Goal: Communication & Community: Answer question/provide support

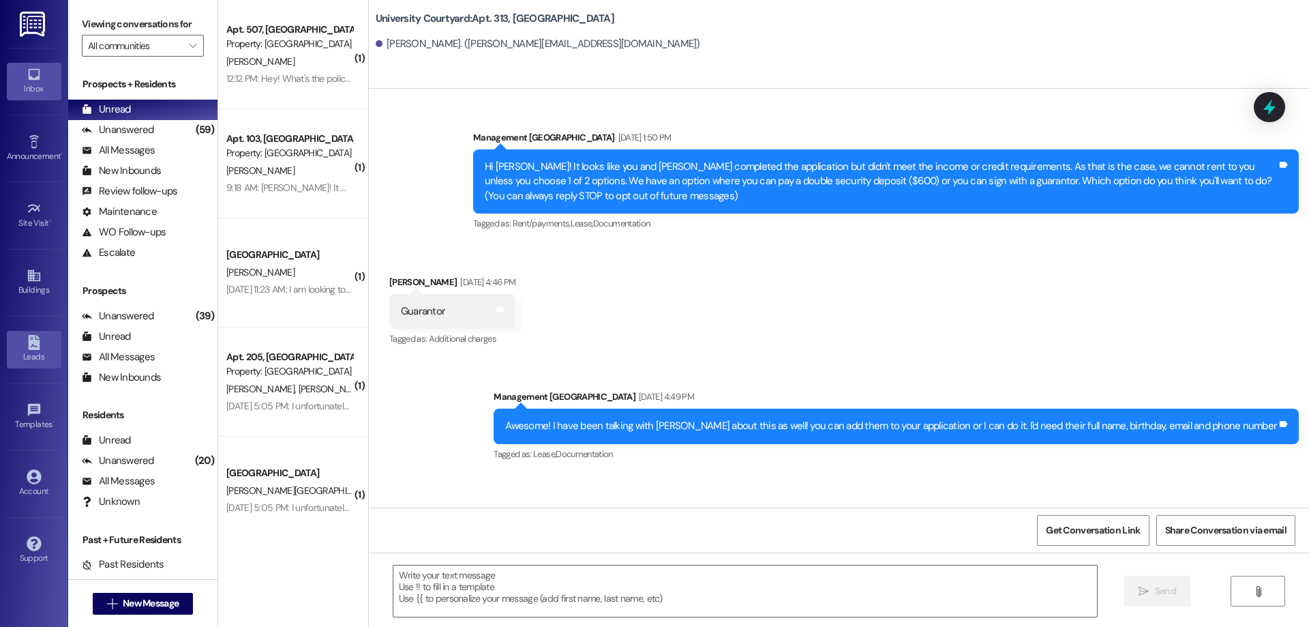
click at [33, 339] on icon at bounding box center [34, 342] width 15 height 15
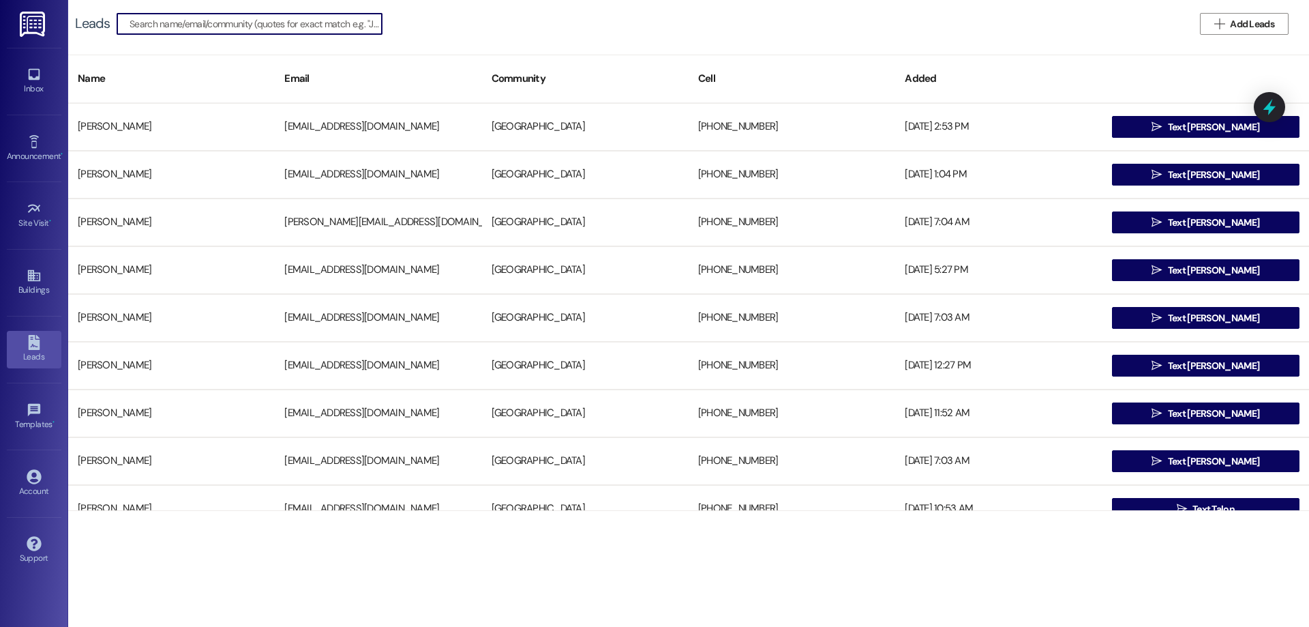
click at [296, 27] on input at bounding box center [256, 23] width 252 height 19
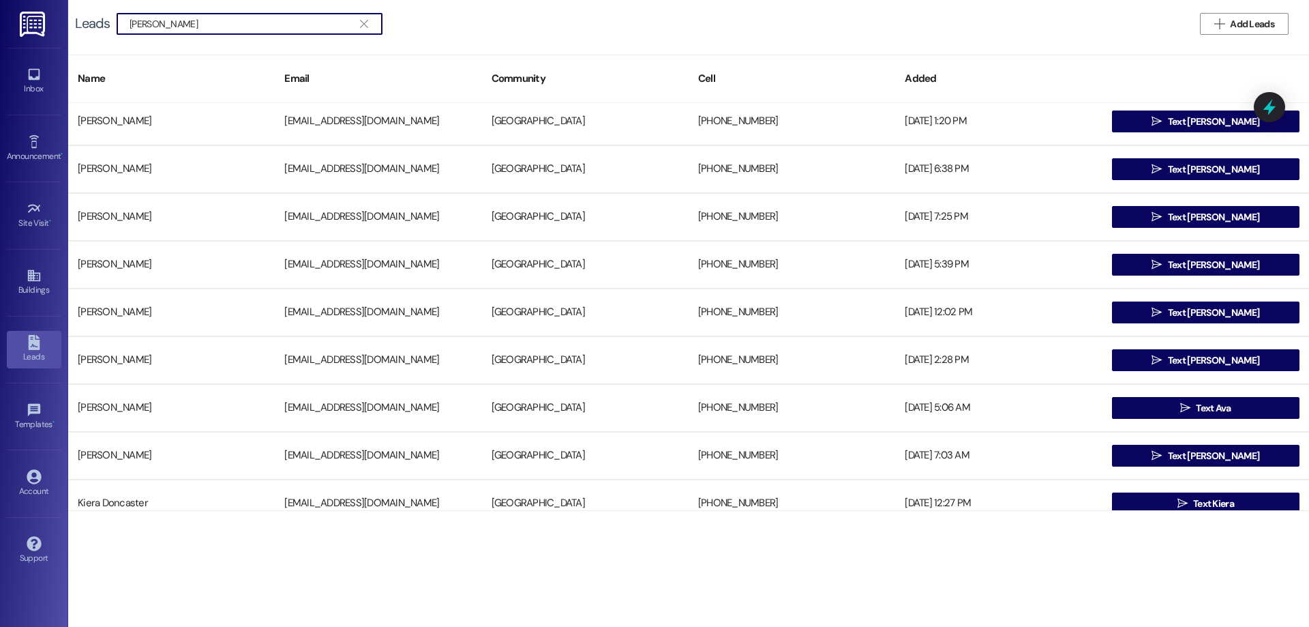
scroll to position [205, 0]
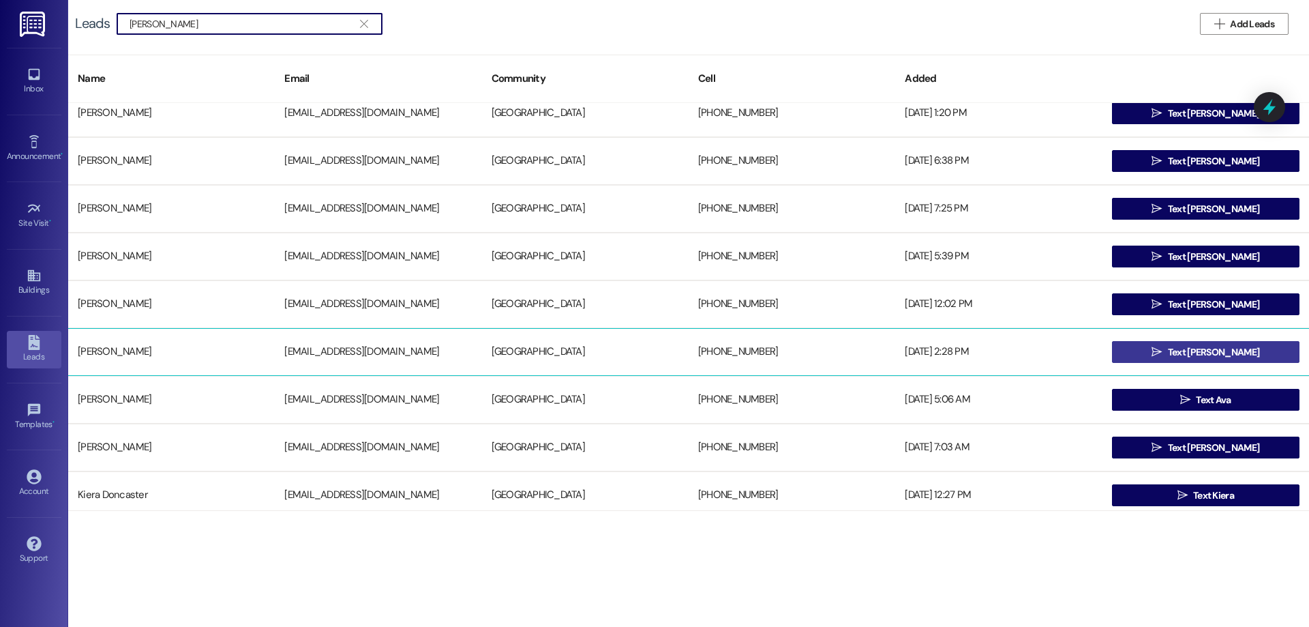
type input "carter"
click at [1198, 348] on span "Text Carter" at bounding box center [1213, 352] width 91 height 14
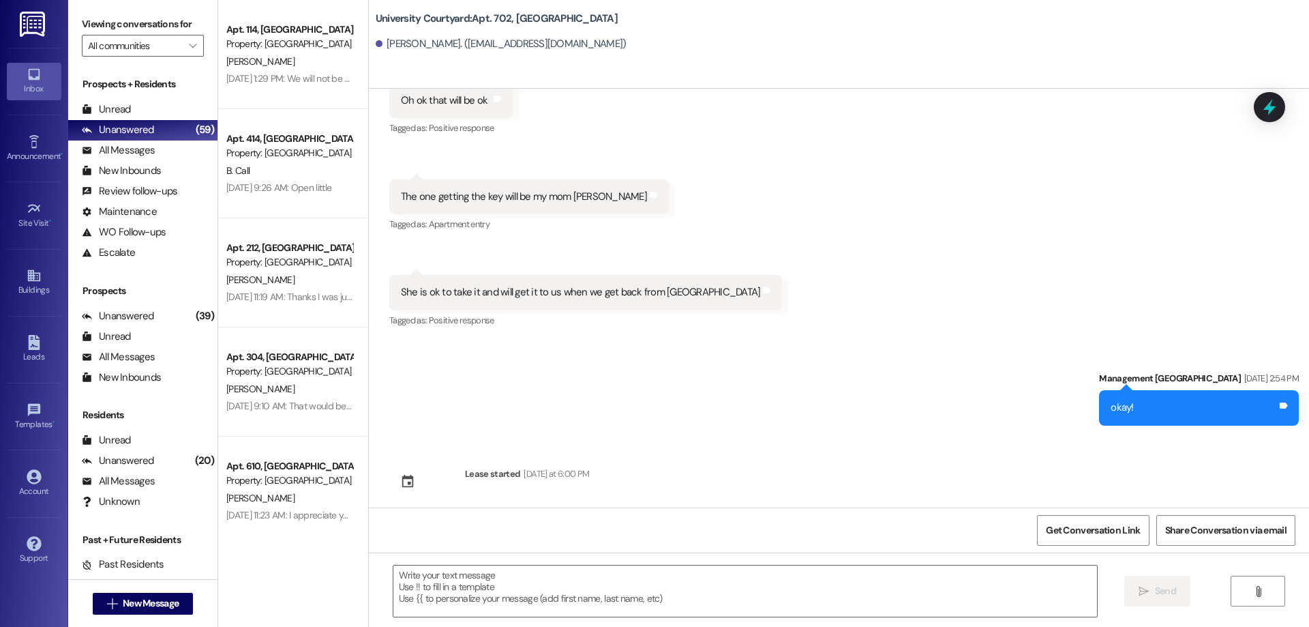
scroll to position [4287, 0]
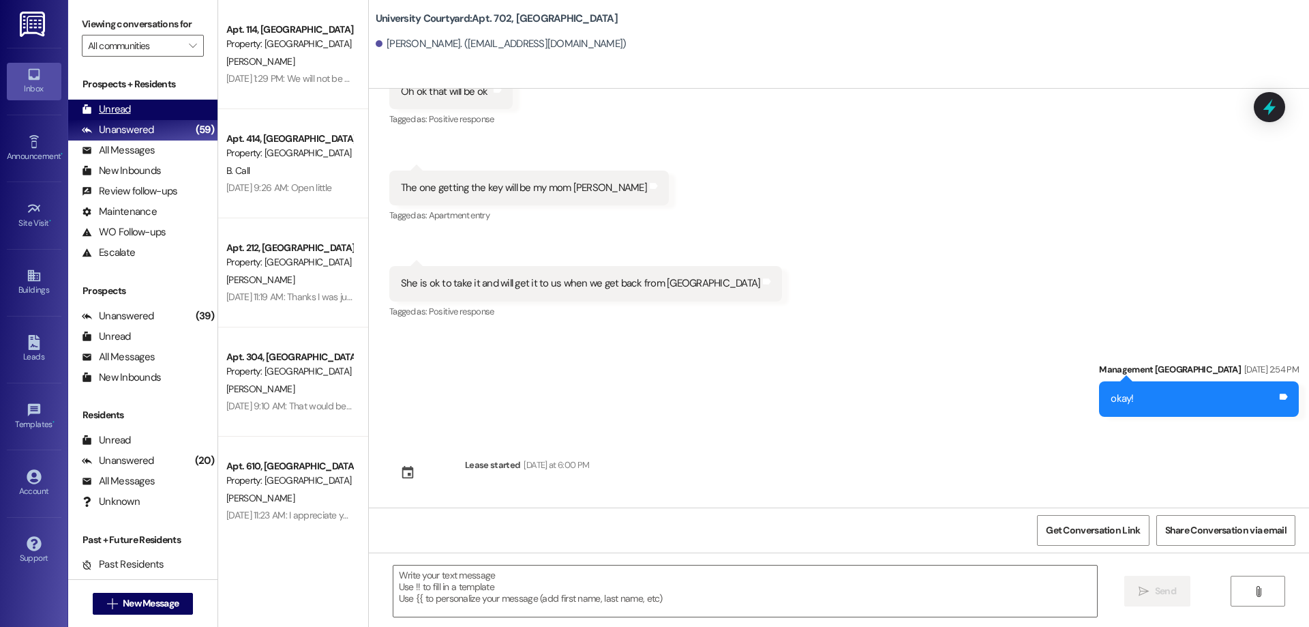
click at [165, 107] on div "Unread (0)" at bounding box center [142, 110] width 149 height 20
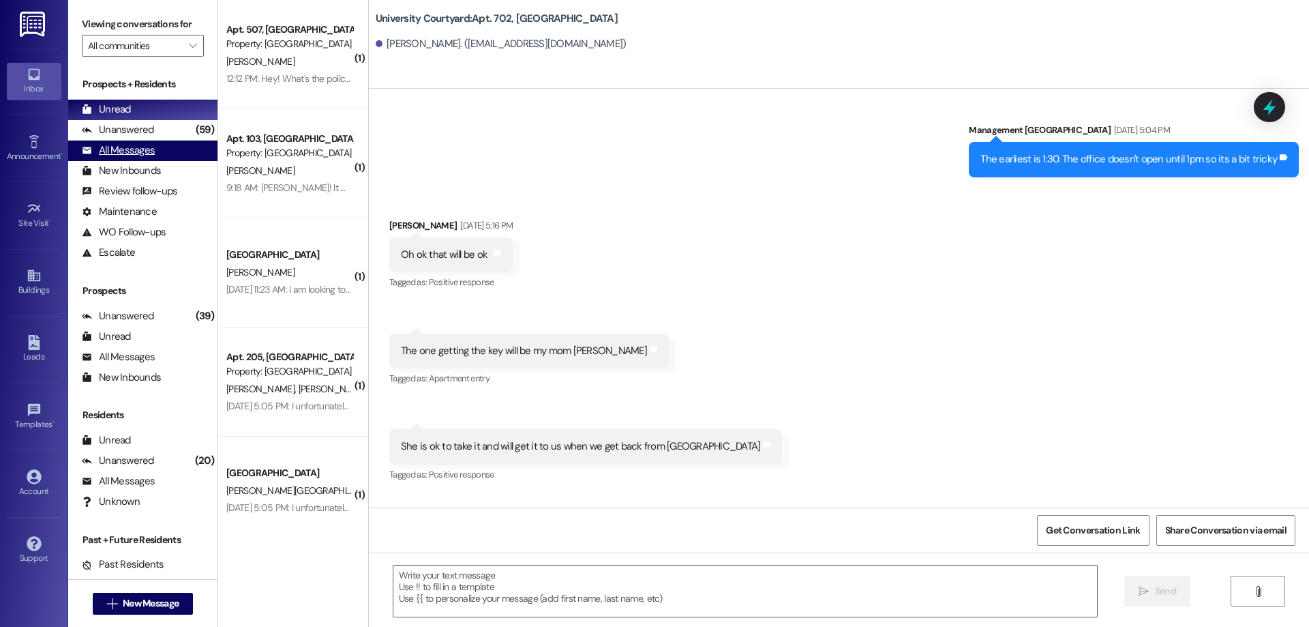
scroll to position [4111, 0]
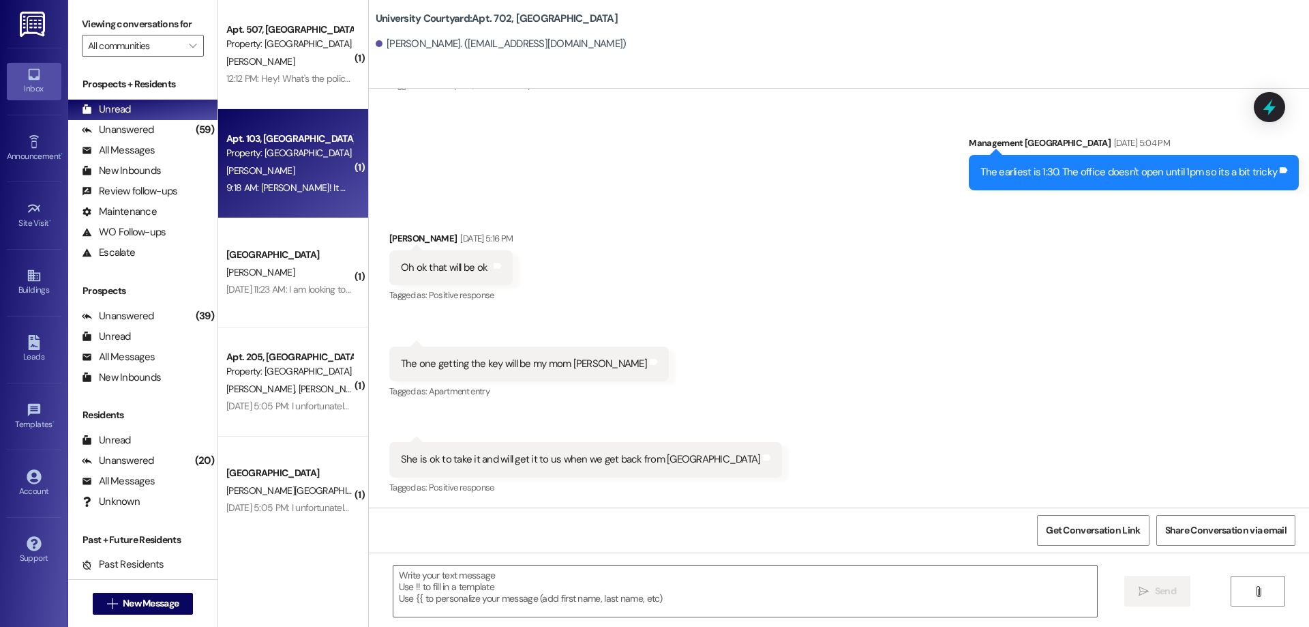
click at [321, 188] on div "9:18 AM: Gotcha! It might just be Nia then, but I'll see if I can make it! 9:18…" at bounding box center [377, 187] width 302 height 12
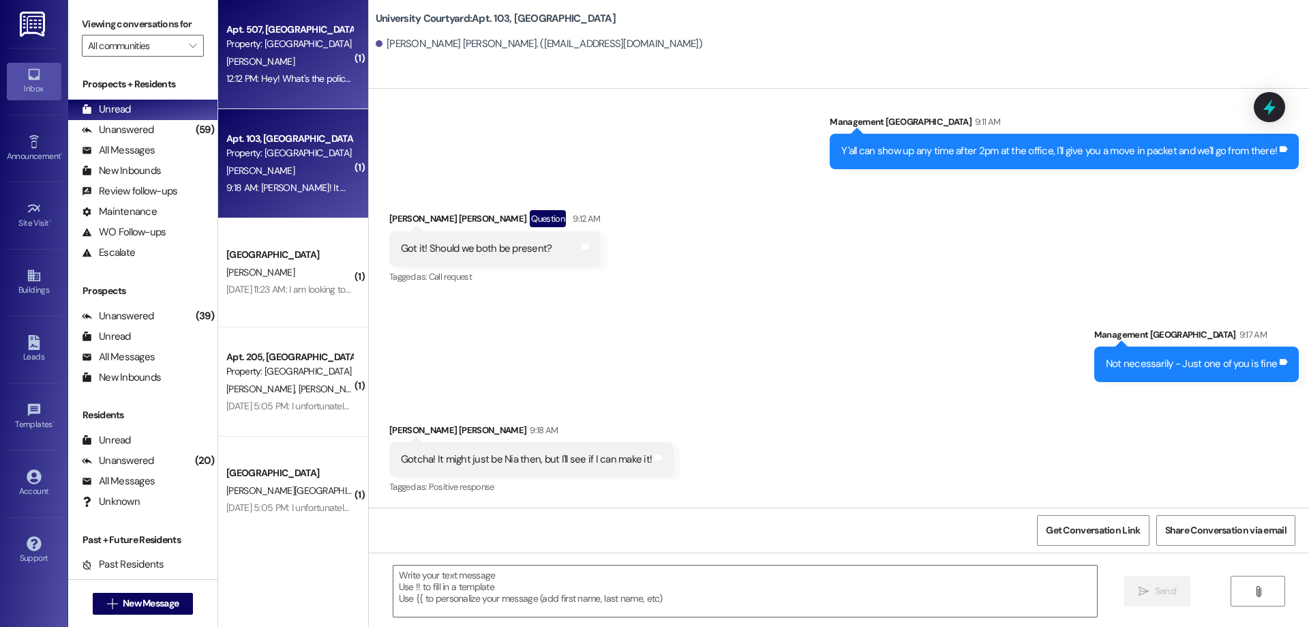
click at [283, 81] on div "12:12 PM: Hey! What's the policy for nails in the walls to hang things? 12:12 P…" at bounding box center [358, 78] width 265 height 12
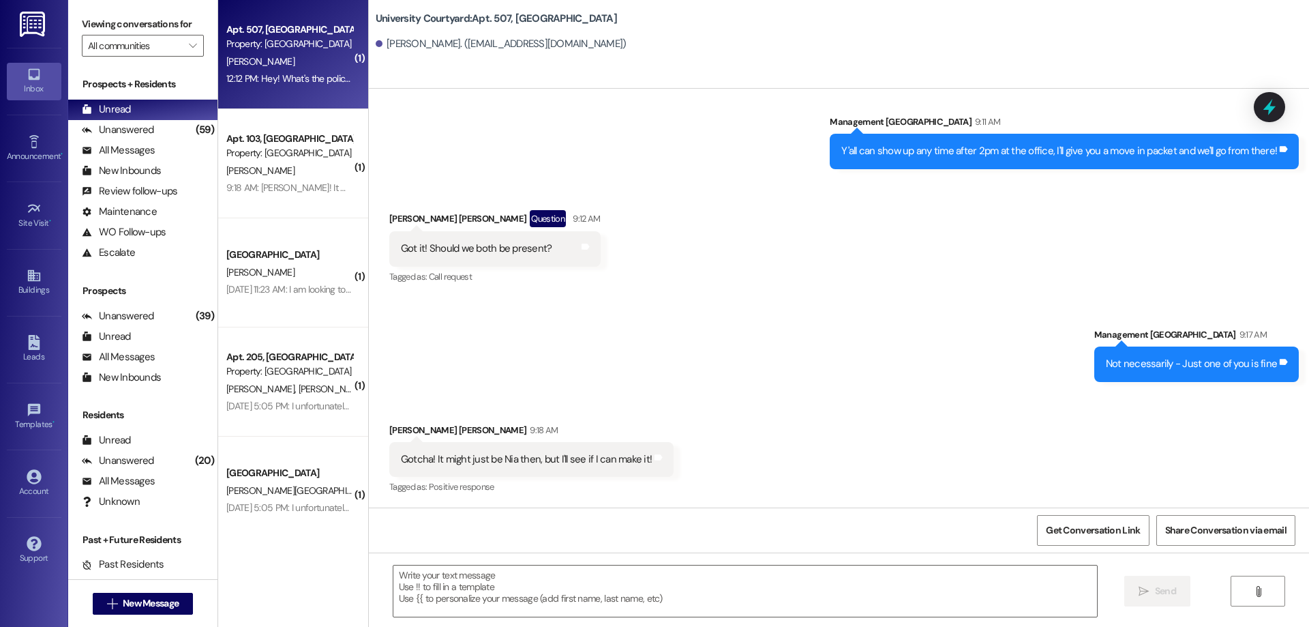
scroll to position [1972, 0]
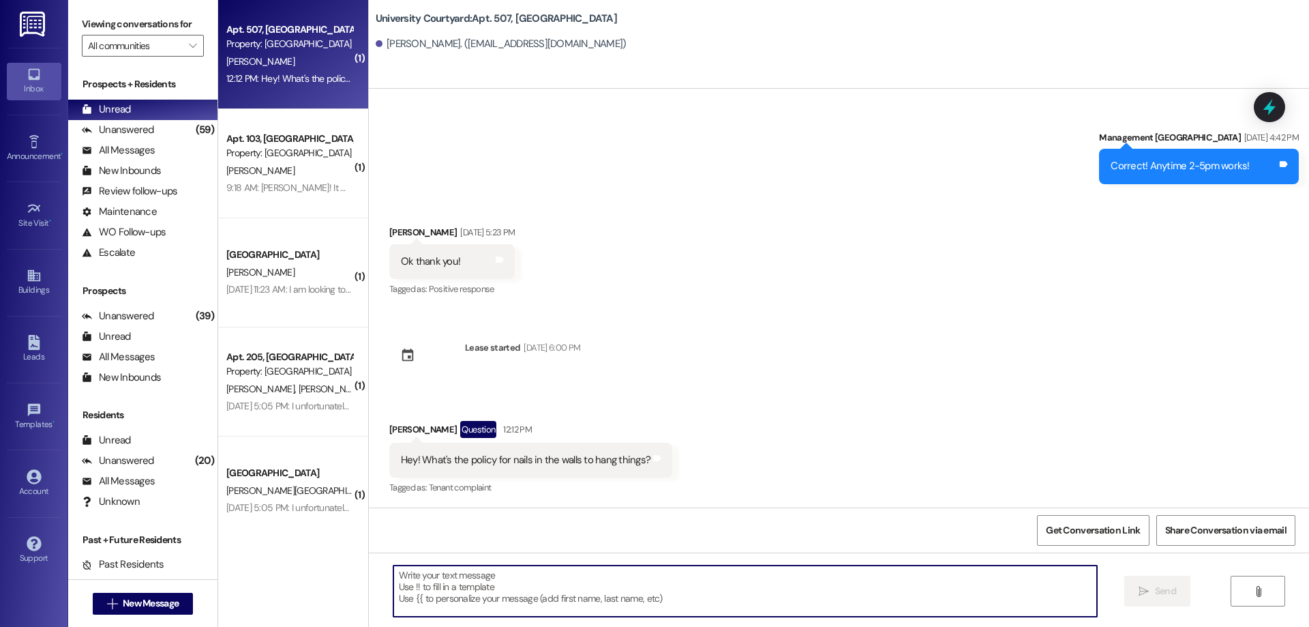
click at [522, 589] on textarea at bounding box center [745, 590] width 704 height 51
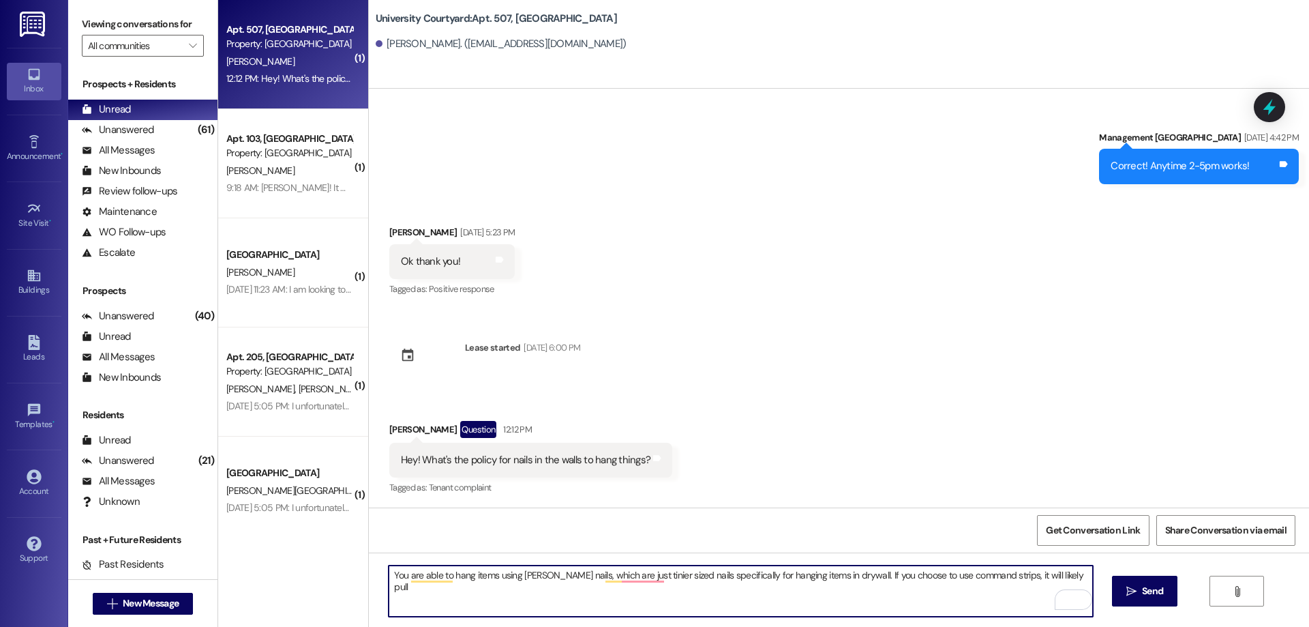
click at [1048, 574] on textarea "You are able to hang items using brad nails, which are just tinier sized nails …" at bounding box center [741, 590] width 704 height 51
type textarea "You are able to hang items using brad nails, which are just tinier sized nails …"
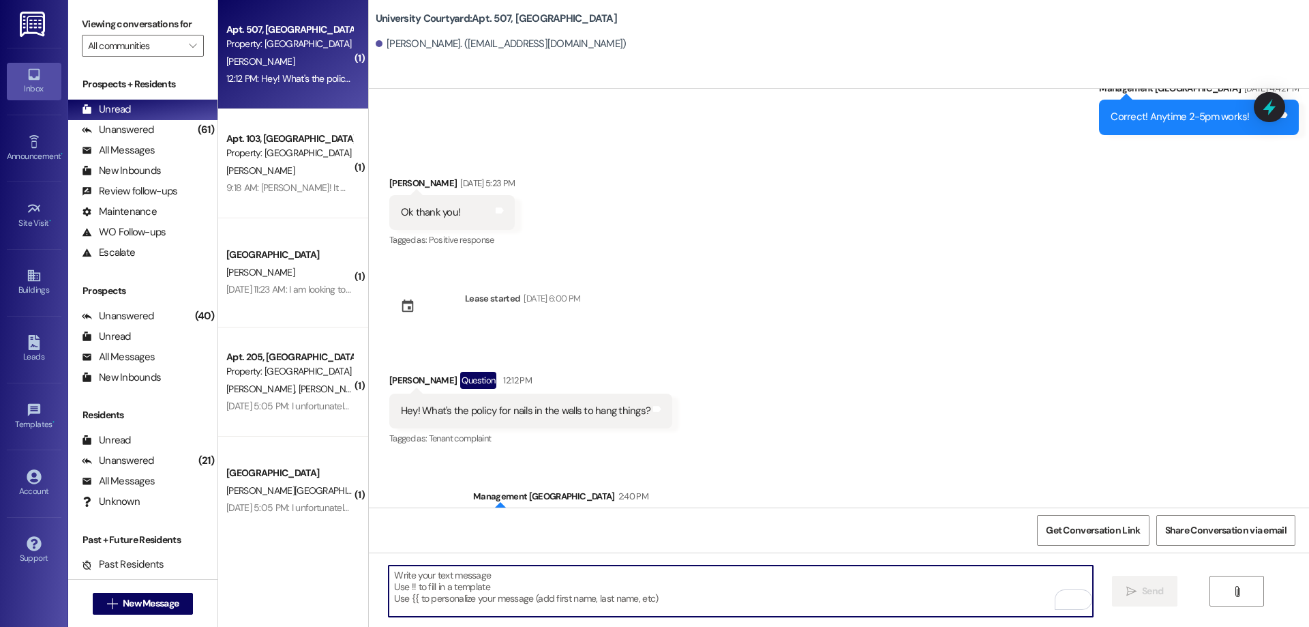
scroll to position [2082, 0]
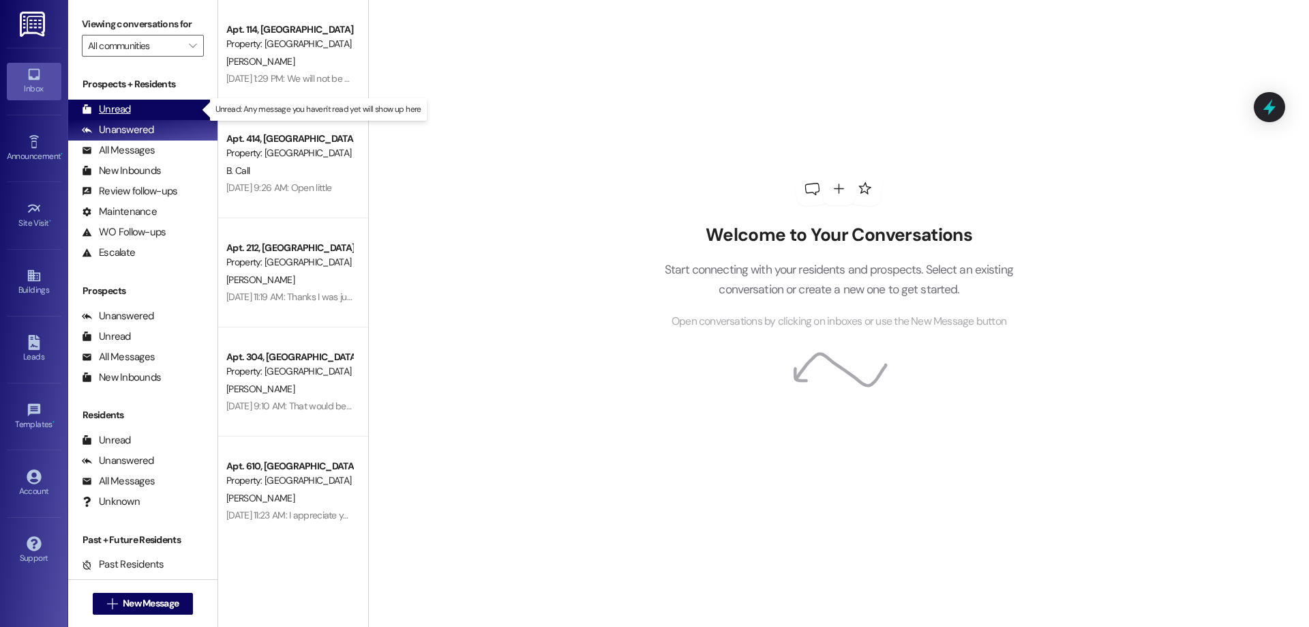
click at [160, 106] on div "Unread (0)" at bounding box center [142, 110] width 149 height 20
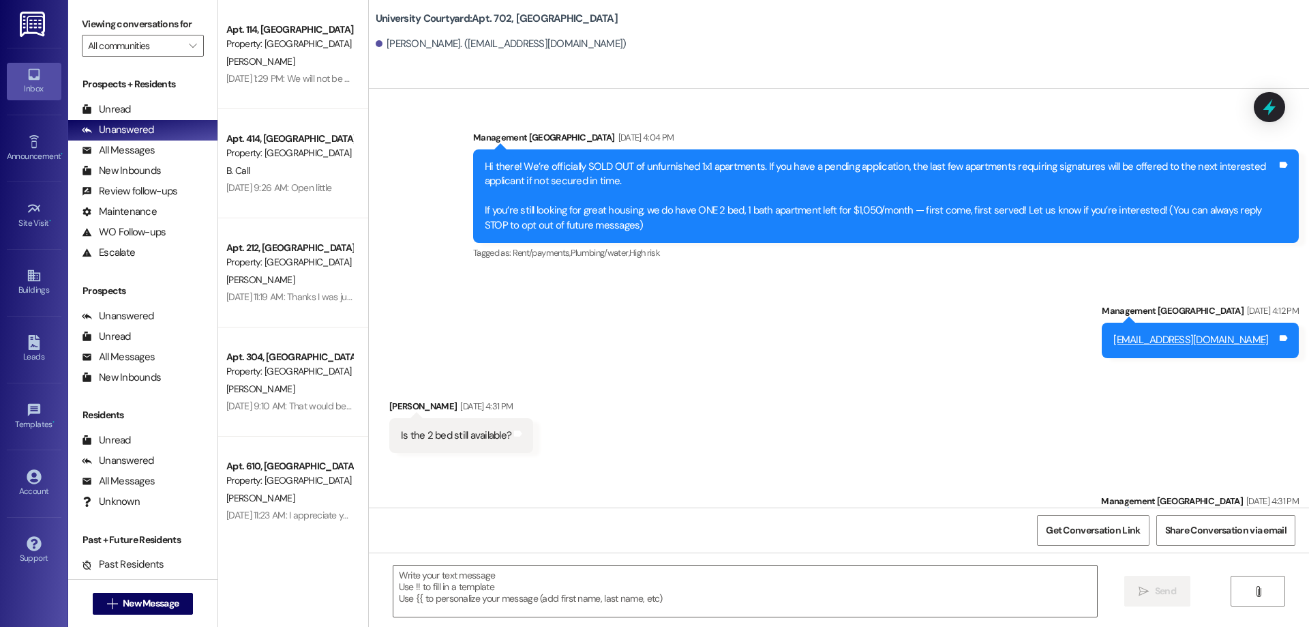
scroll to position [4287, 0]
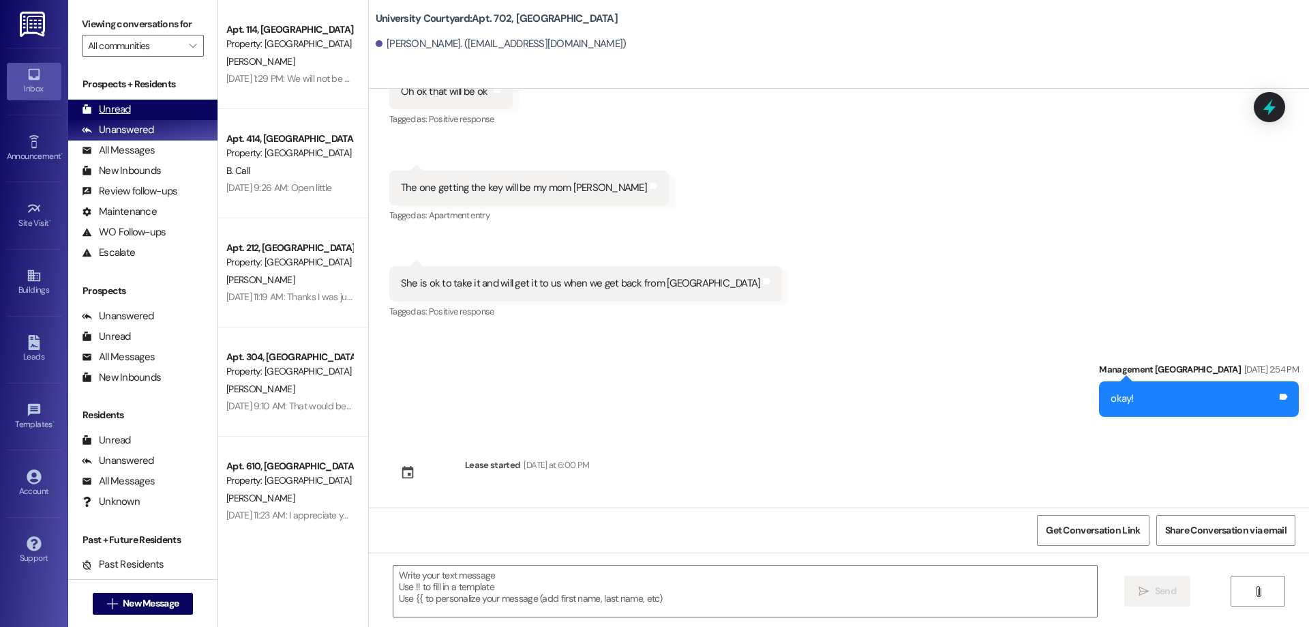
drag, startPoint x: 114, startPoint y: 110, endPoint x: 144, endPoint y: 106, distance: 30.2
click at [114, 110] on div "Unread" at bounding box center [106, 109] width 49 height 14
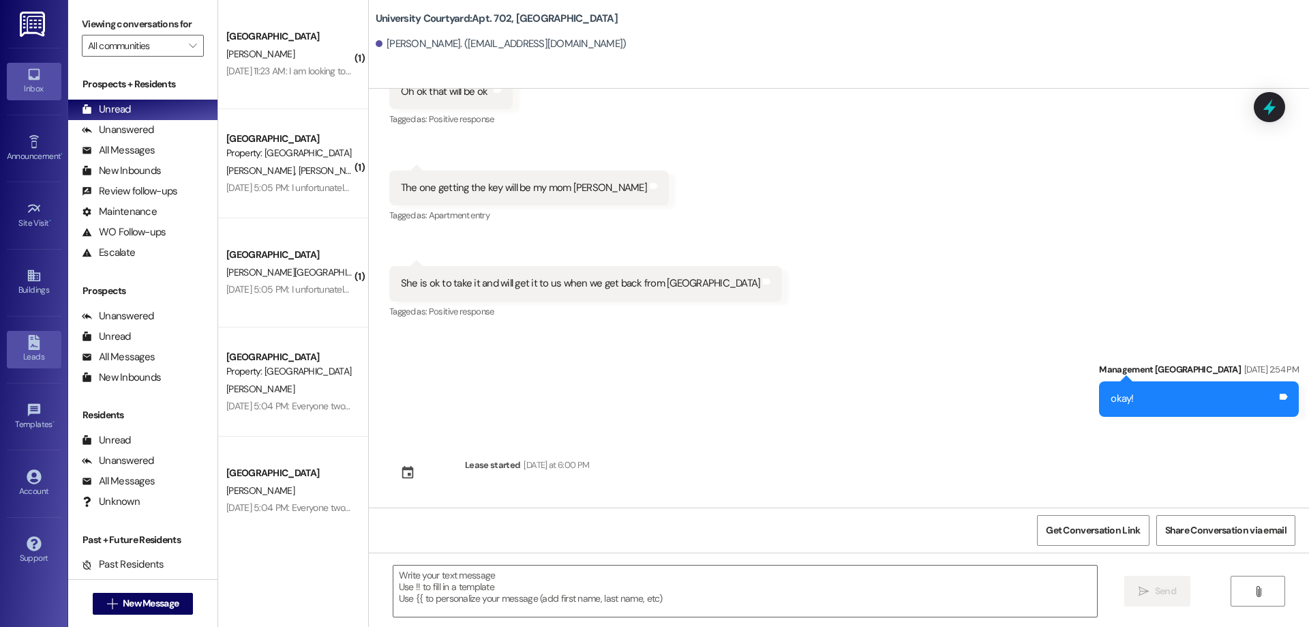
click at [20, 343] on link "Leads" at bounding box center [34, 349] width 55 height 37
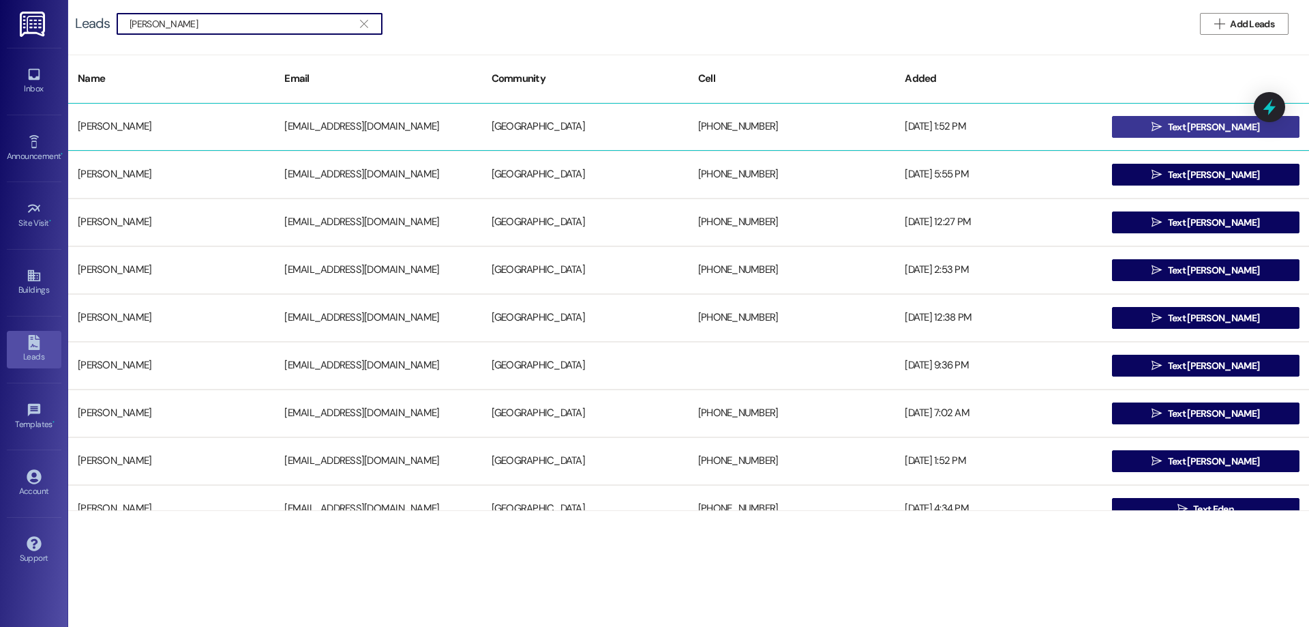
type input "[PERSON_NAME]"
click at [1141, 130] on button " Text Dean" at bounding box center [1206, 127] width 188 height 22
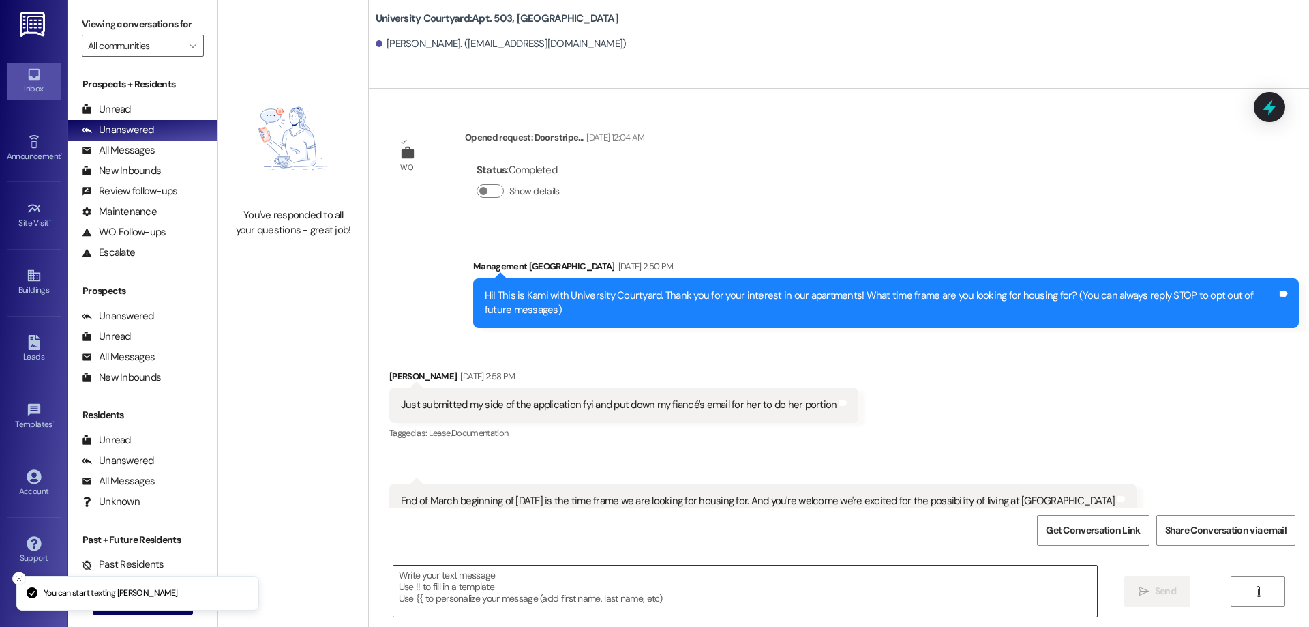
click at [596, 584] on textarea at bounding box center [745, 590] width 704 height 51
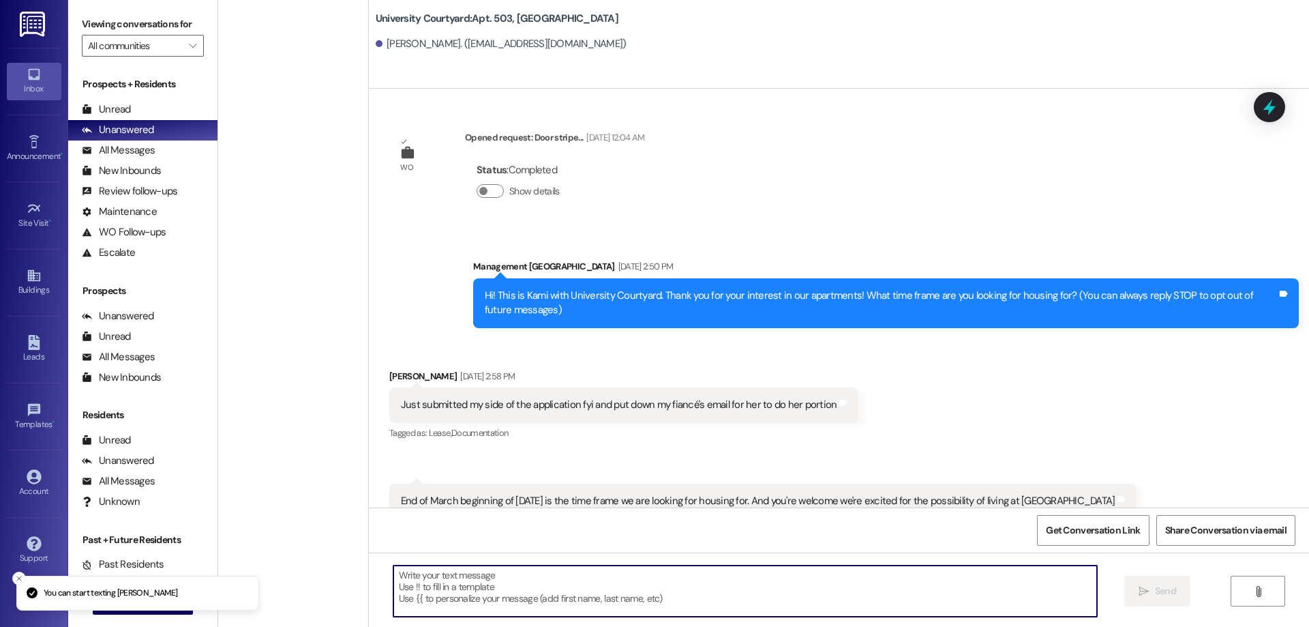
scroll to position [11227, 0]
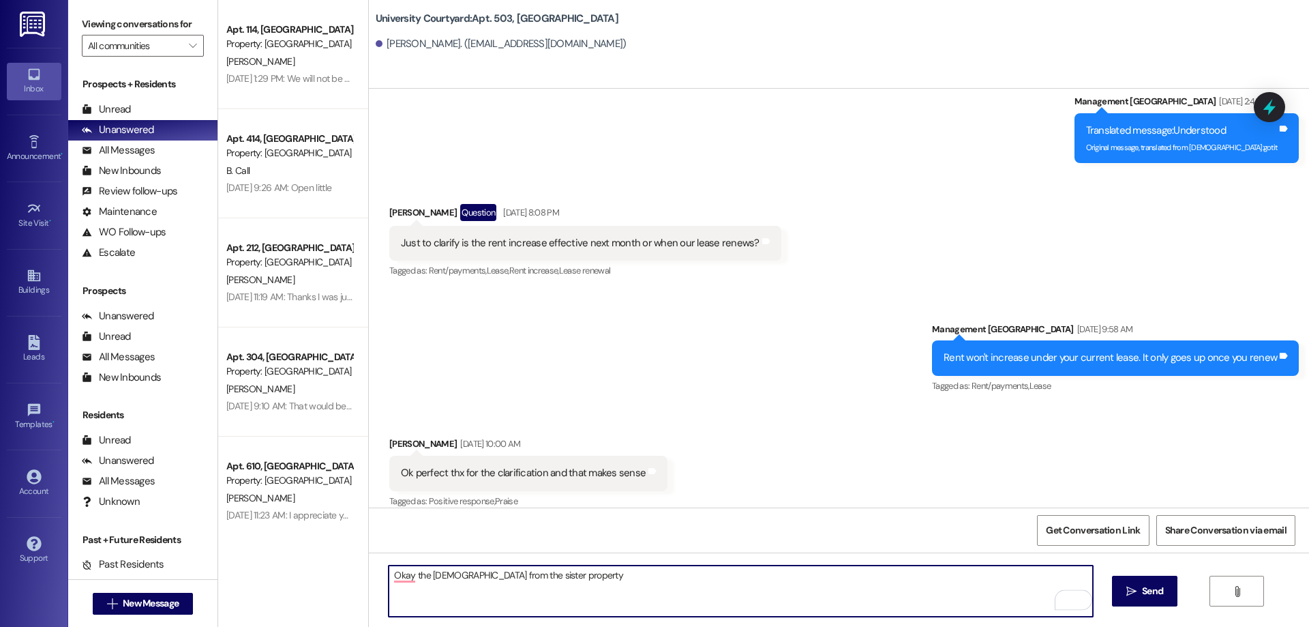
drag, startPoint x: 439, startPoint y: 574, endPoint x: 422, endPoint y: 571, distance: 16.5
click at [422, 571] on textarea "Okay the lady from the sister property" at bounding box center [741, 590] width 704 height 51
click at [572, 576] on textarea "Okay the manager from the sister property" at bounding box center [741, 590] width 704 height 51
type textarea "Okay the manager from the sister property said that we charge the security deps…"
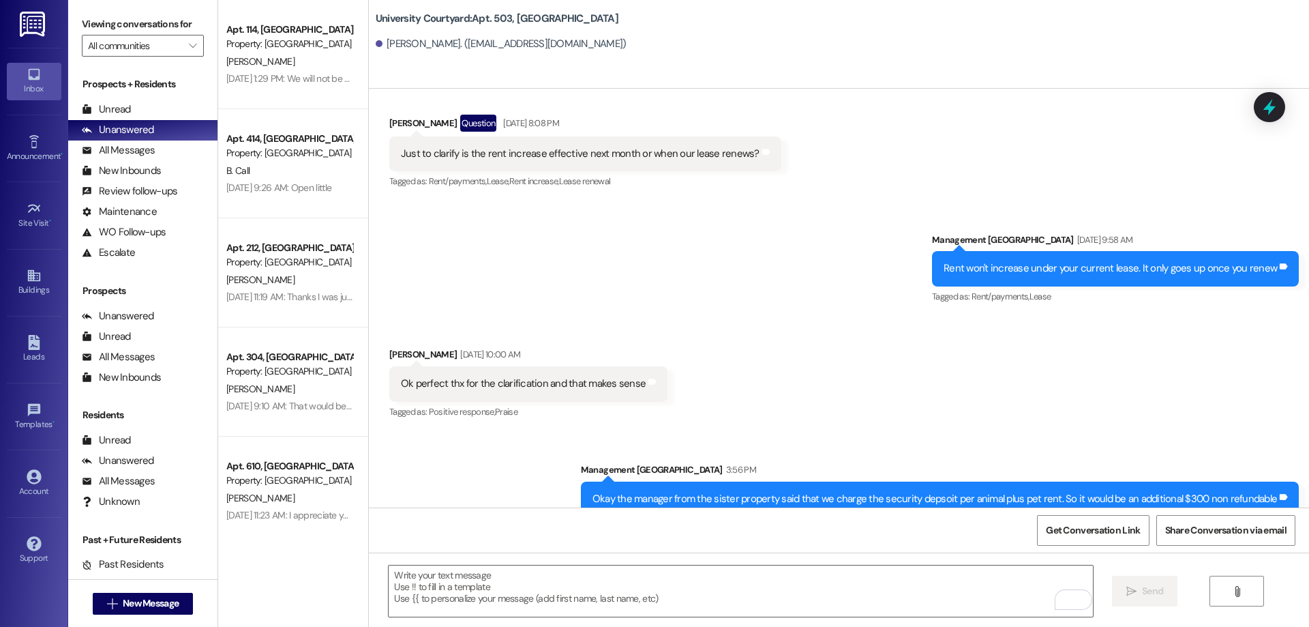
scroll to position [11321, 0]
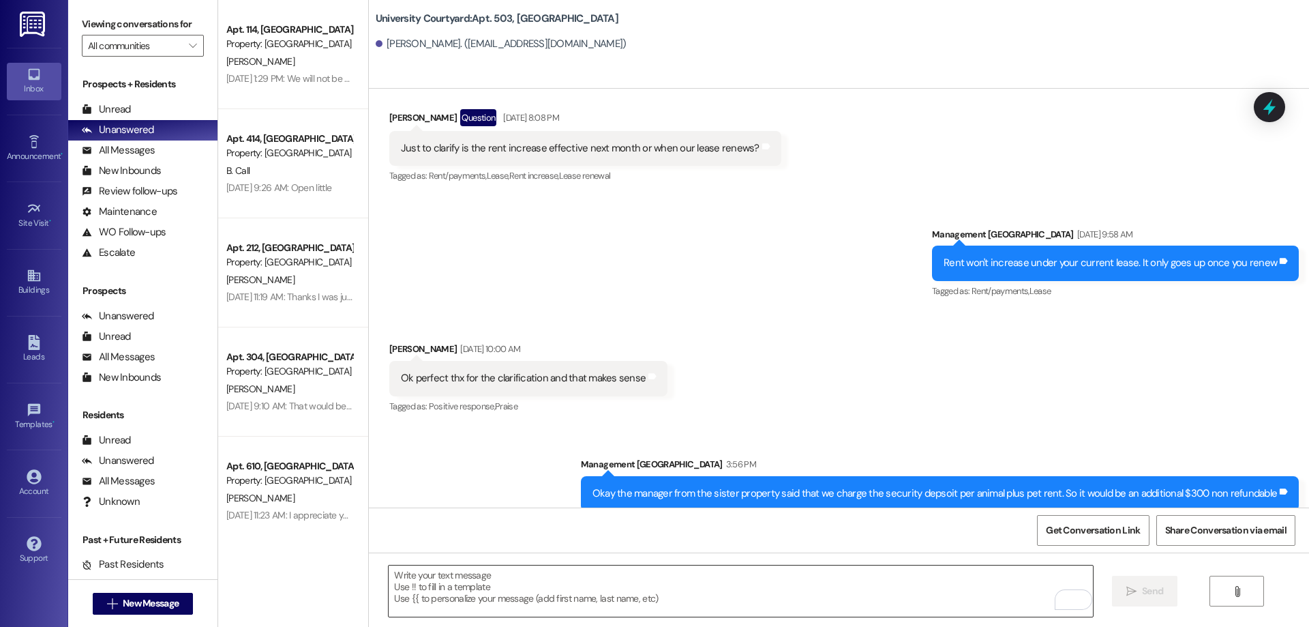
click at [726, 601] on textarea "To enrich screen reader interactions, please activate Accessibility in Grammarl…" at bounding box center [741, 590] width 704 height 51
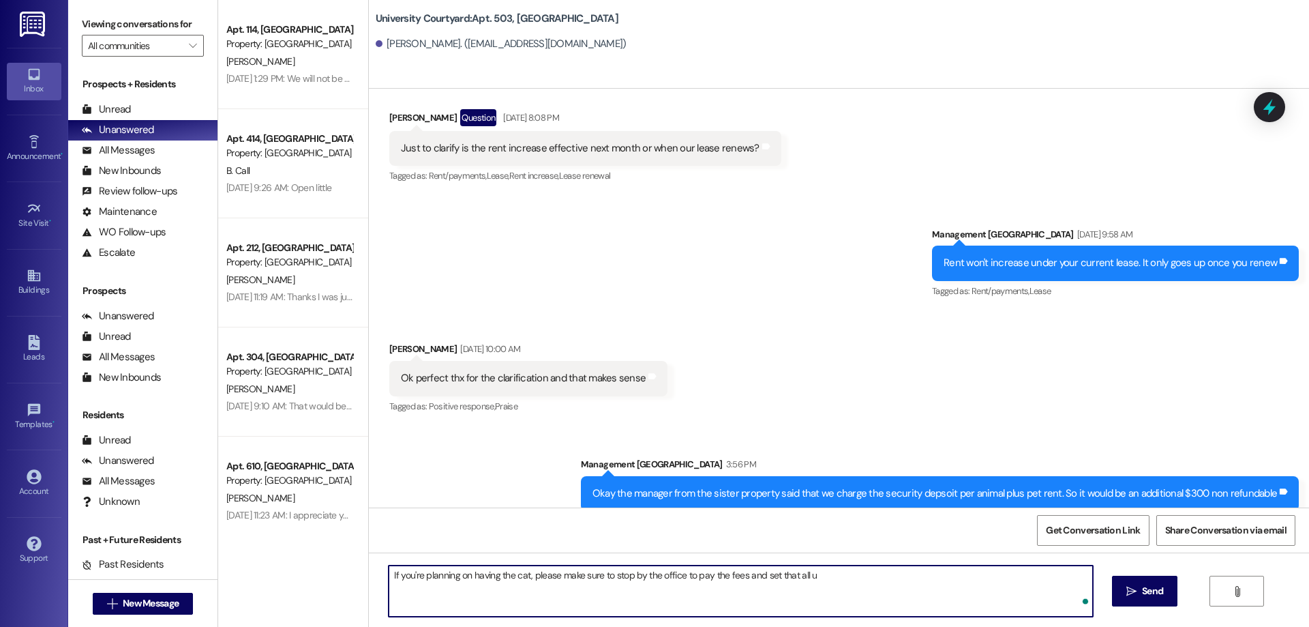
type textarea "If you're planning on having the cat, please make sure to stop by the office to…"
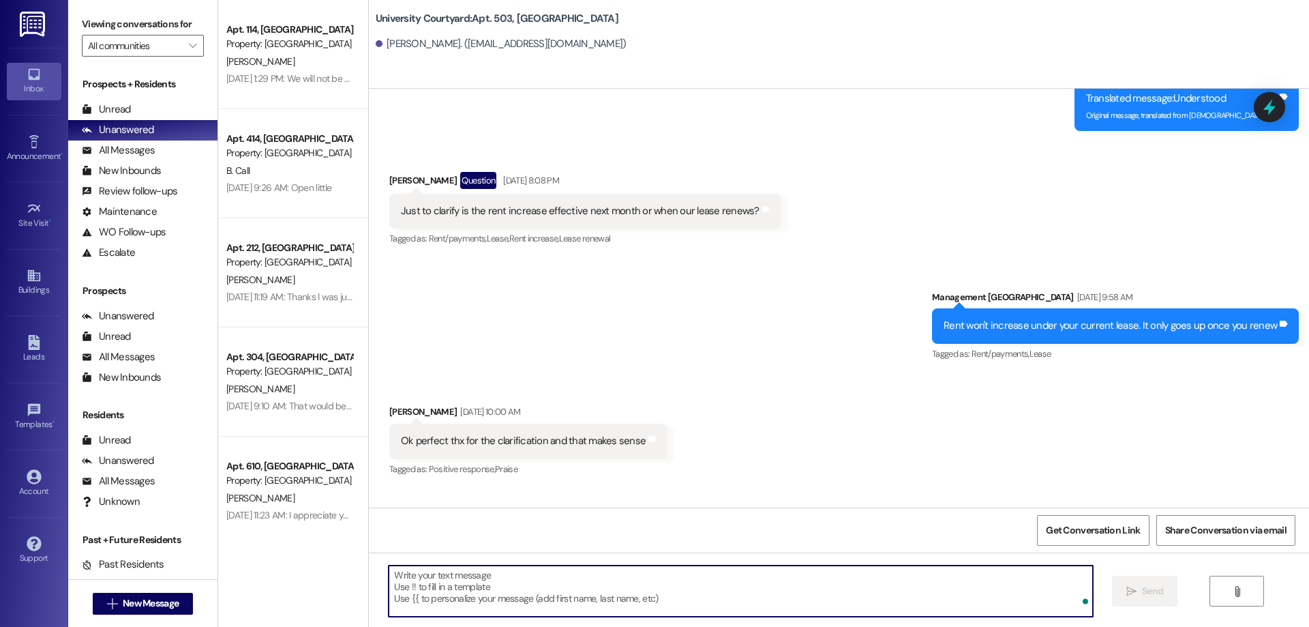
scroll to position [11226, 0]
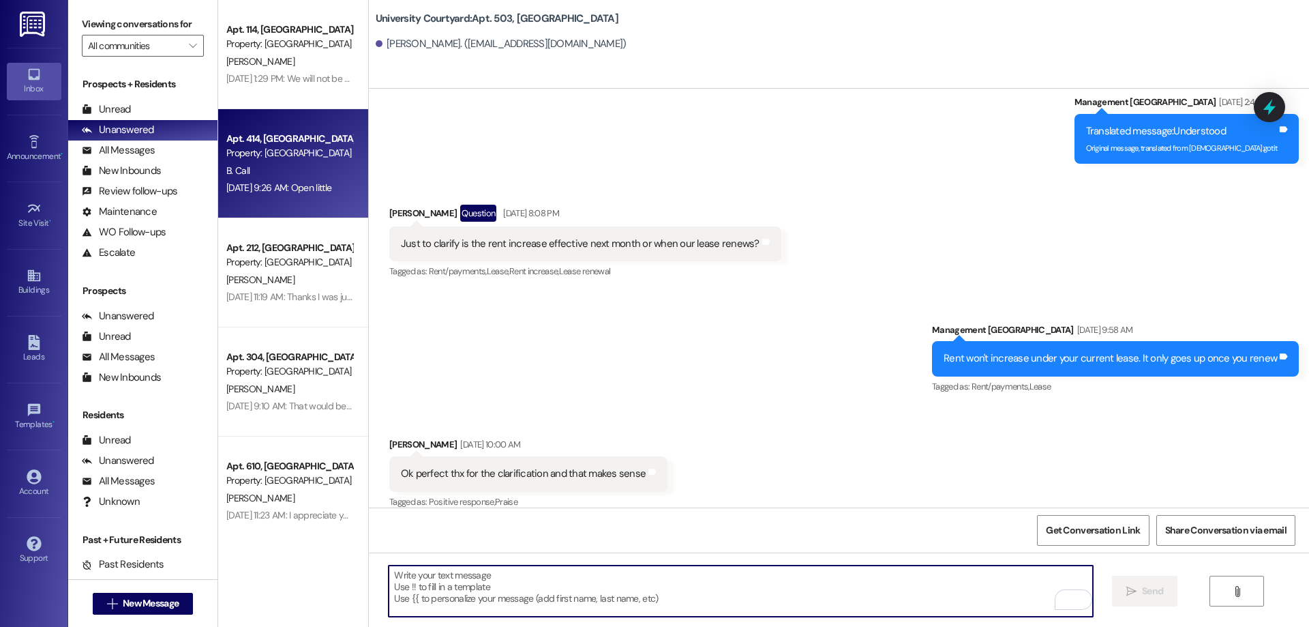
click at [256, 201] on div "Apt. 414, 1 University Courtyard Property: University Courtyard B. Call Sep 06,…" at bounding box center [293, 163] width 150 height 109
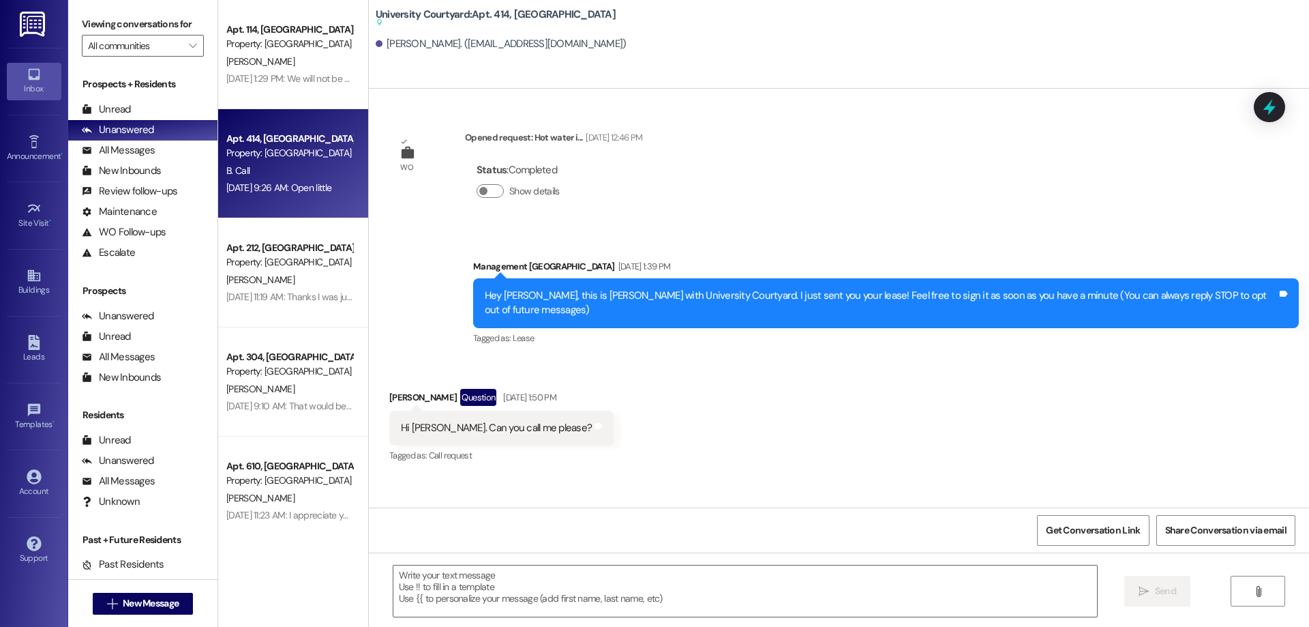
scroll to position [4822, 0]
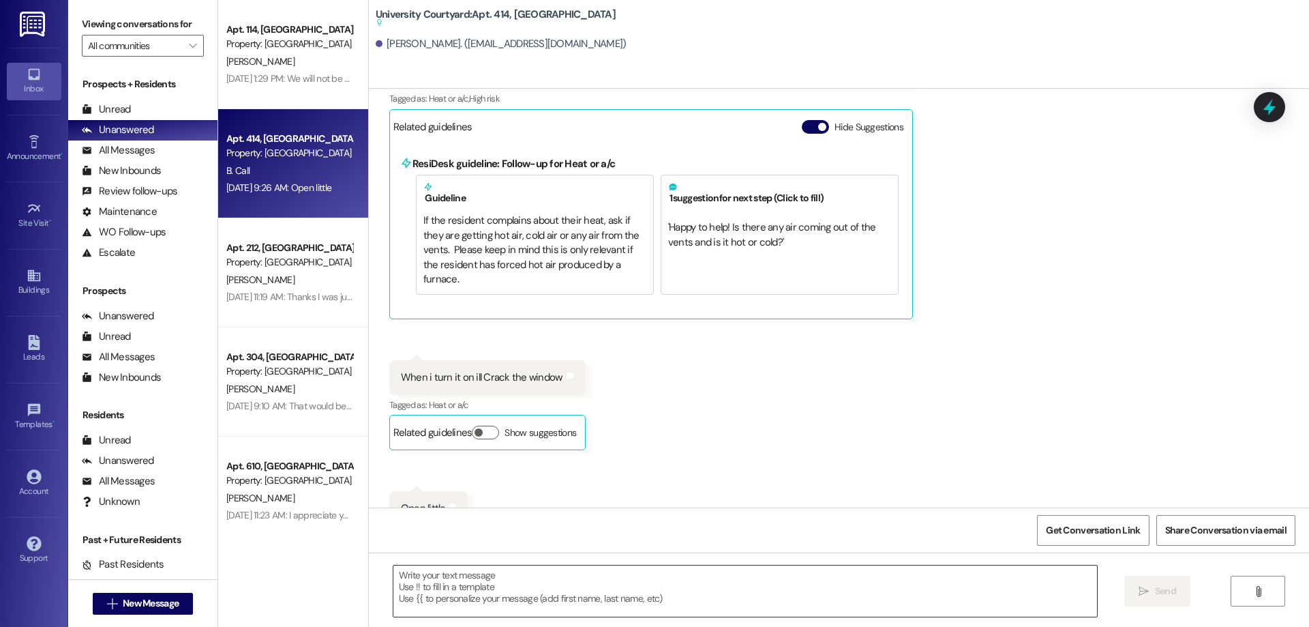
click at [478, 603] on textarea at bounding box center [745, 590] width 704 height 51
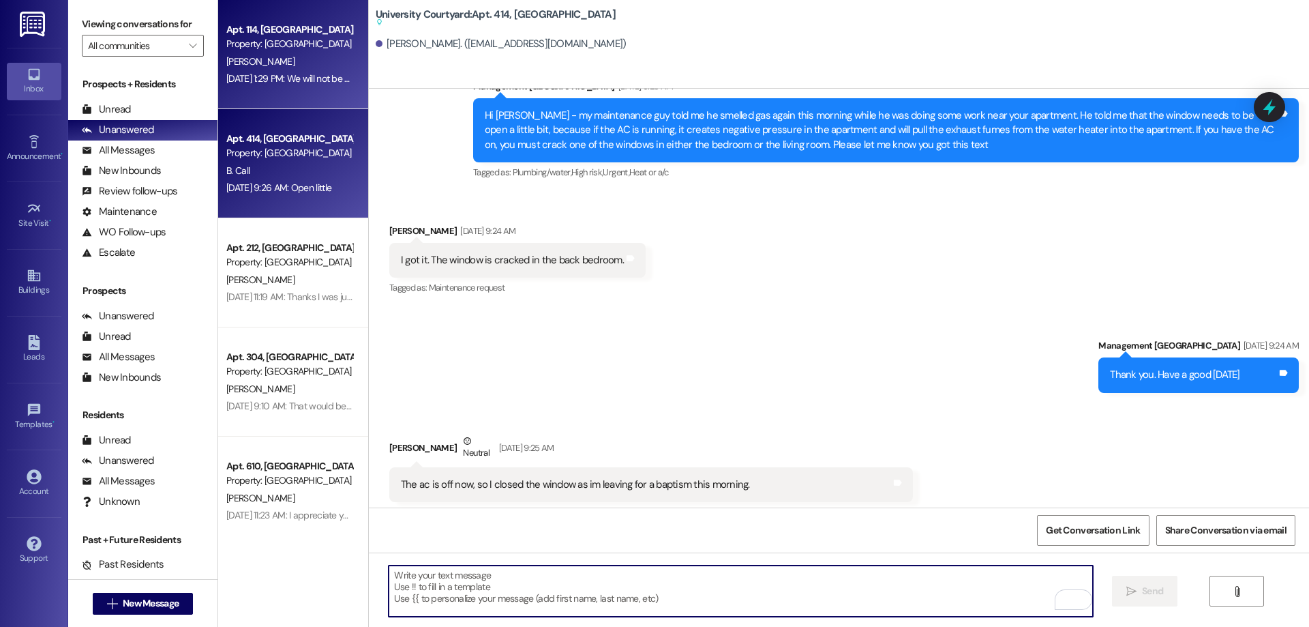
scroll to position [4071, 0]
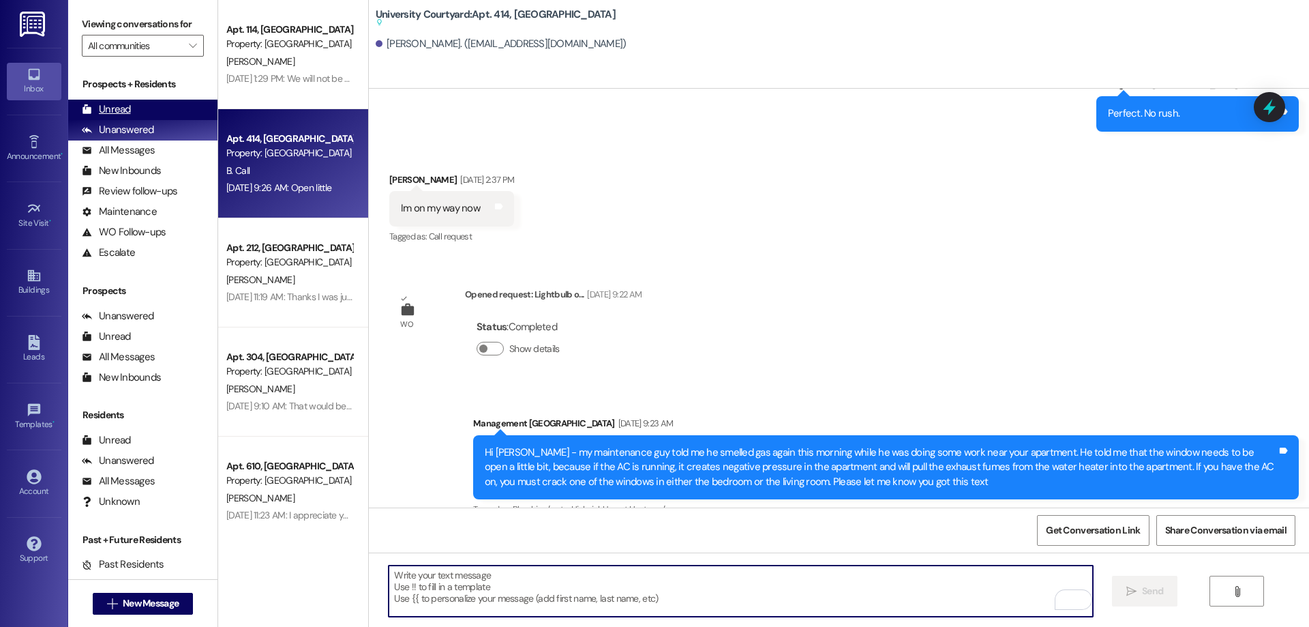
click at [102, 112] on div "Unread" at bounding box center [106, 109] width 49 height 14
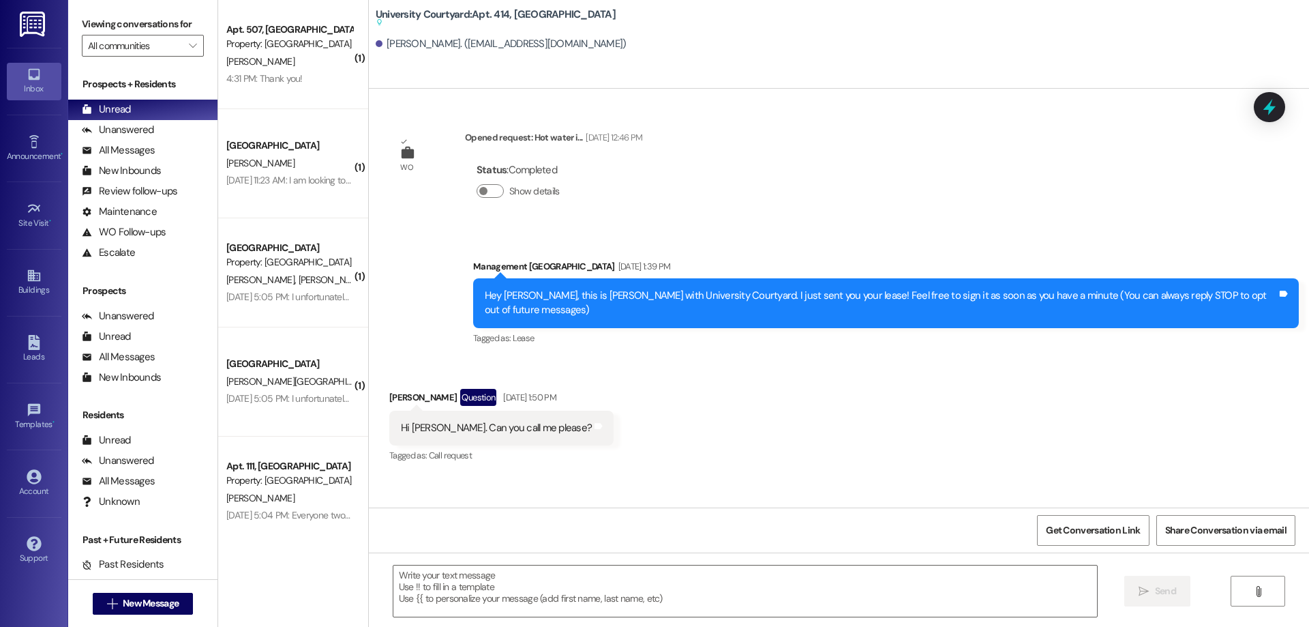
scroll to position [4821, 0]
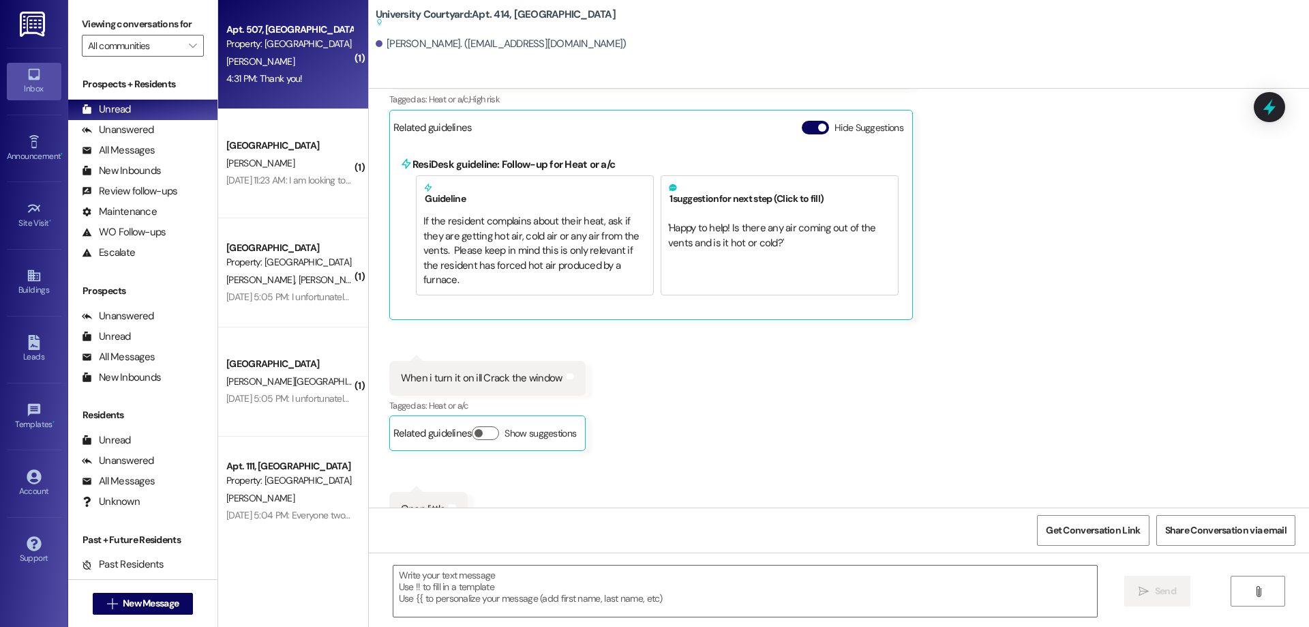
click at [287, 83] on div "4:31 PM: Thank you! 4:31 PM: Thank you!" at bounding box center [264, 78] width 76 height 12
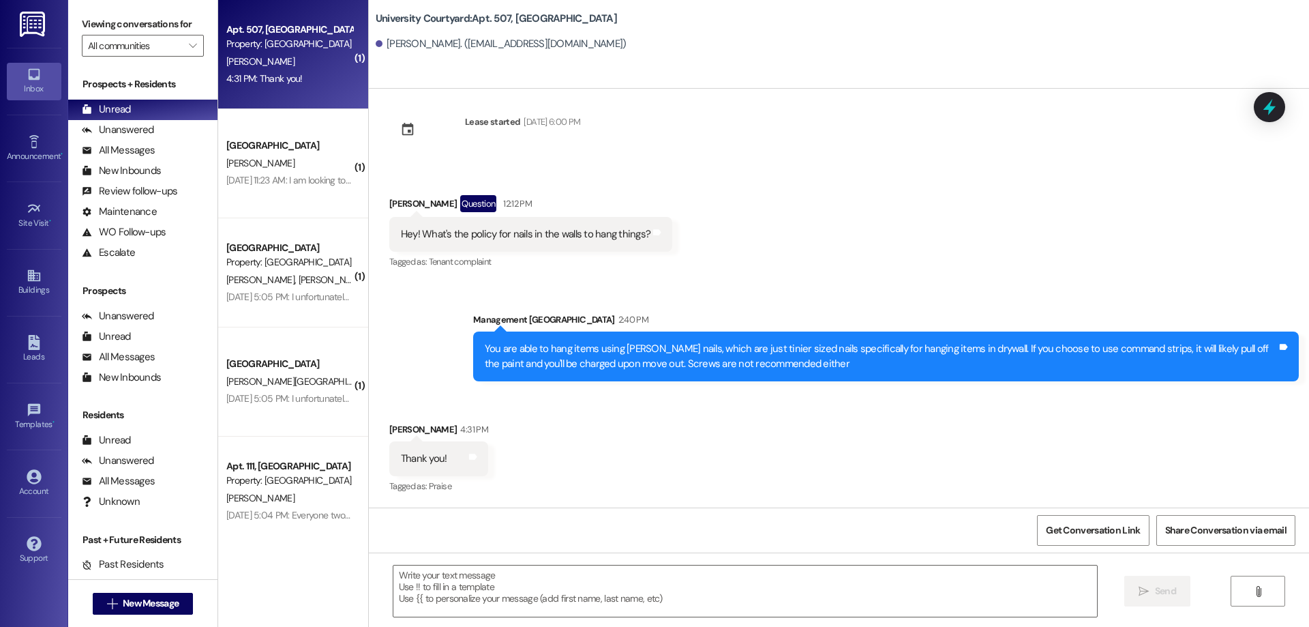
scroll to position [2197, 0]
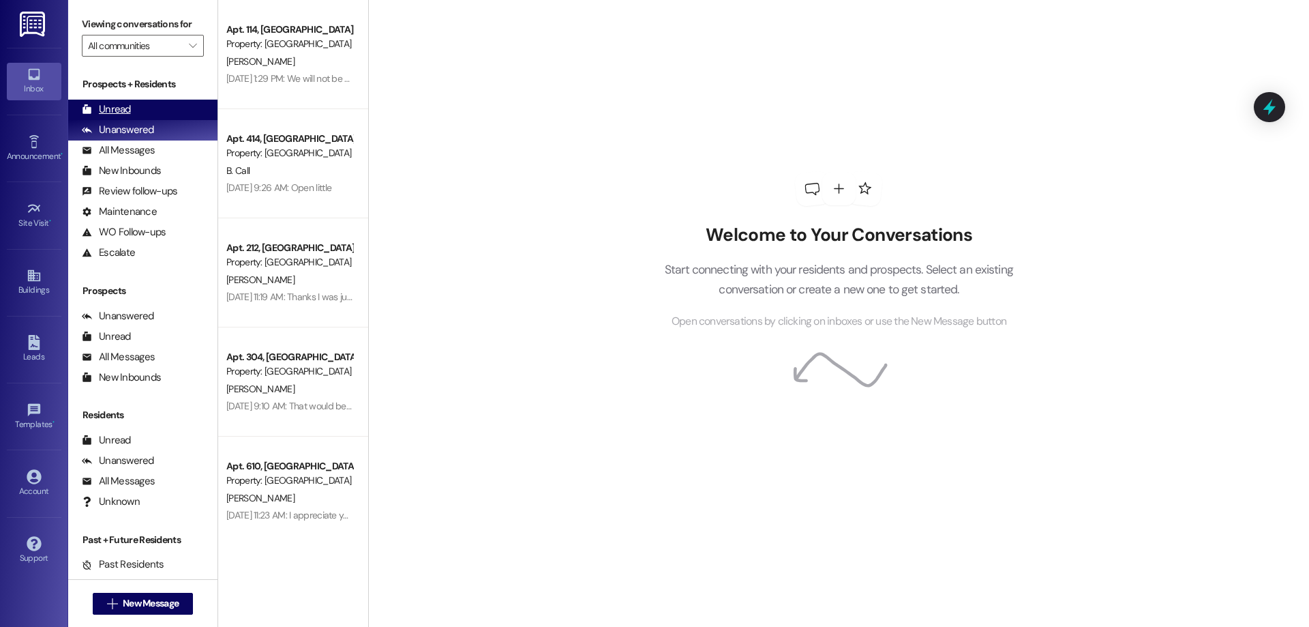
click at [113, 104] on div "Unread" at bounding box center [106, 109] width 49 height 14
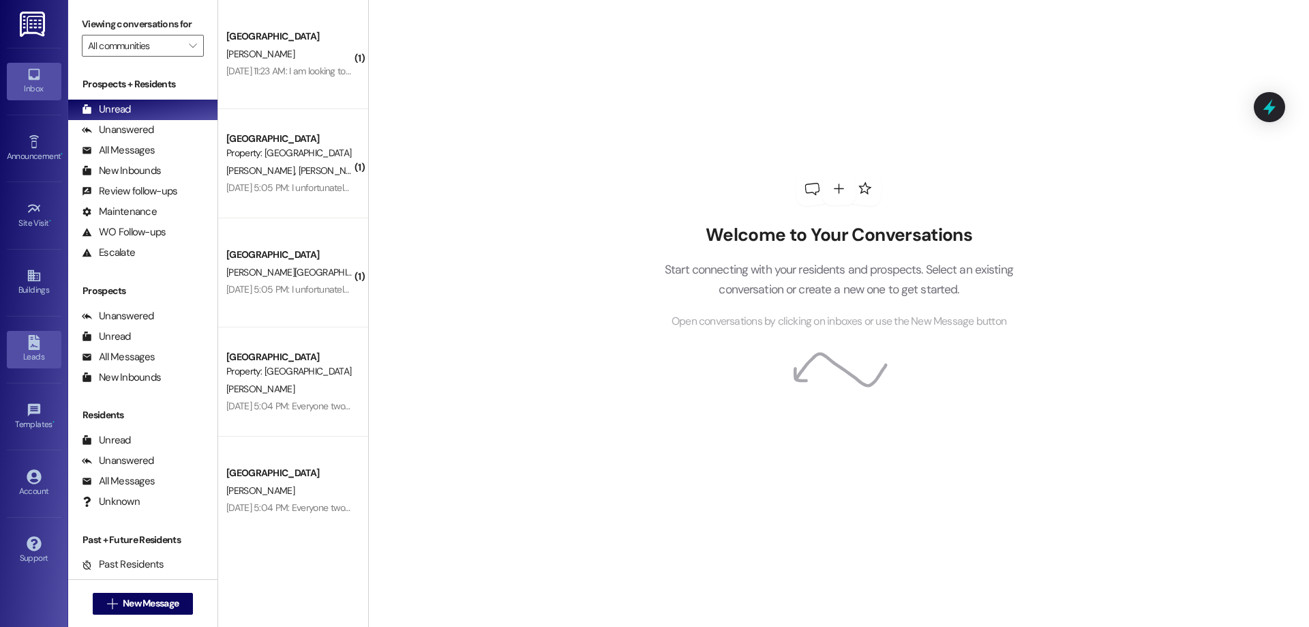
click at [31, 339] on icon at bounding box center [34, 342] width 15 height 15
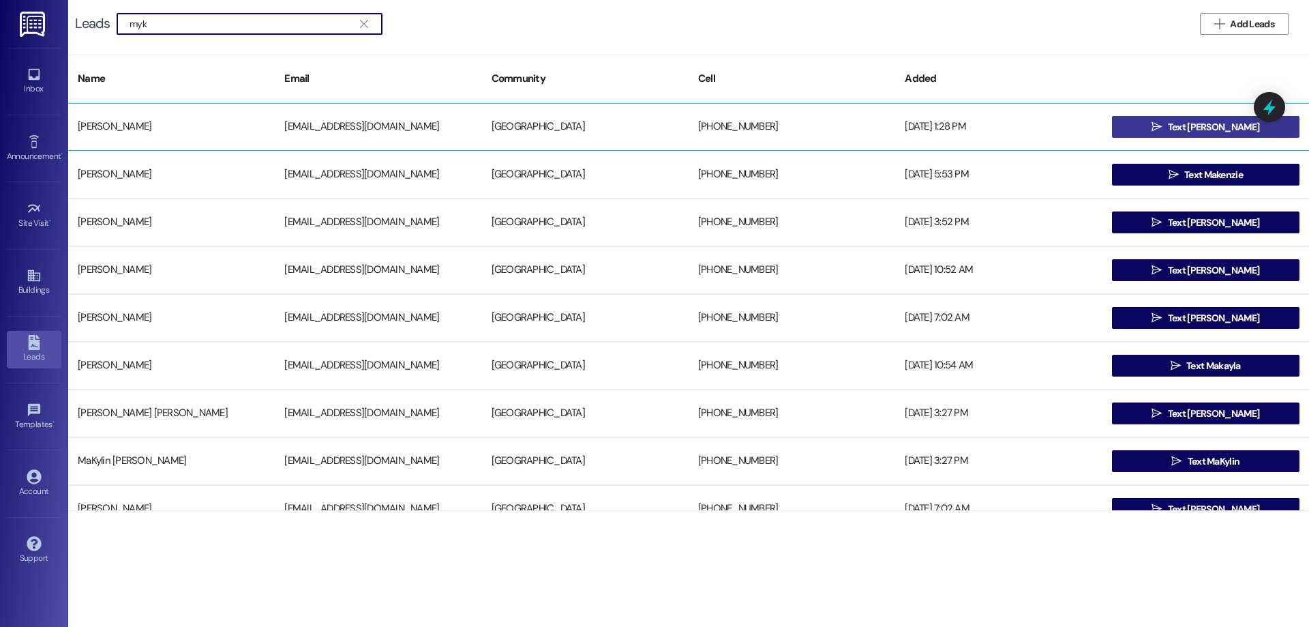
type input "myk"
click at [1180, 127] on span " Text McKyla" at bounding box center [1205, 127] width 113 height 20
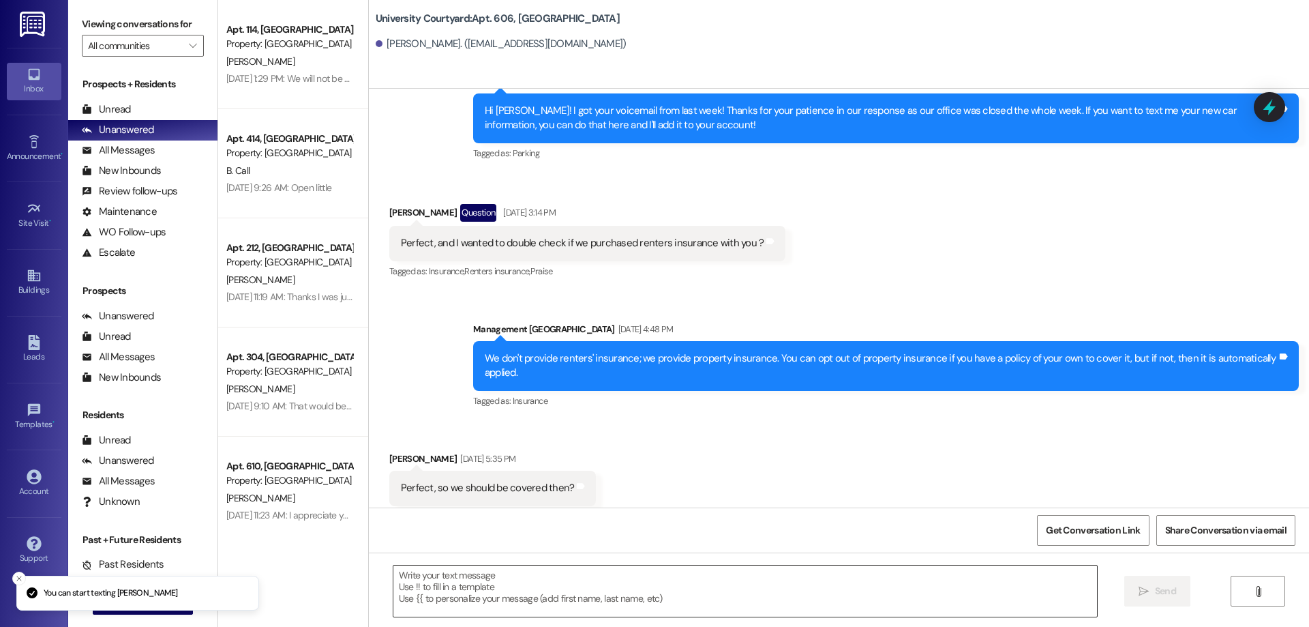
scroll to position [5506, 0]
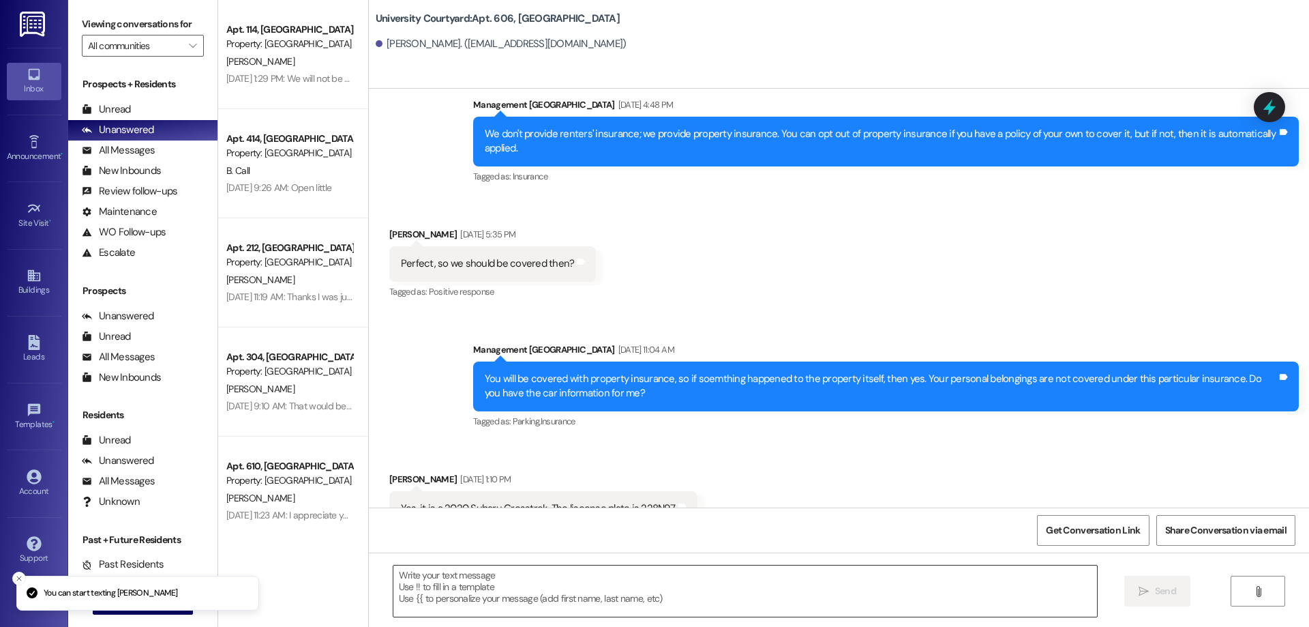
click at [462, 601] on textarea at bounding box center [745, 590] width 704 height 51
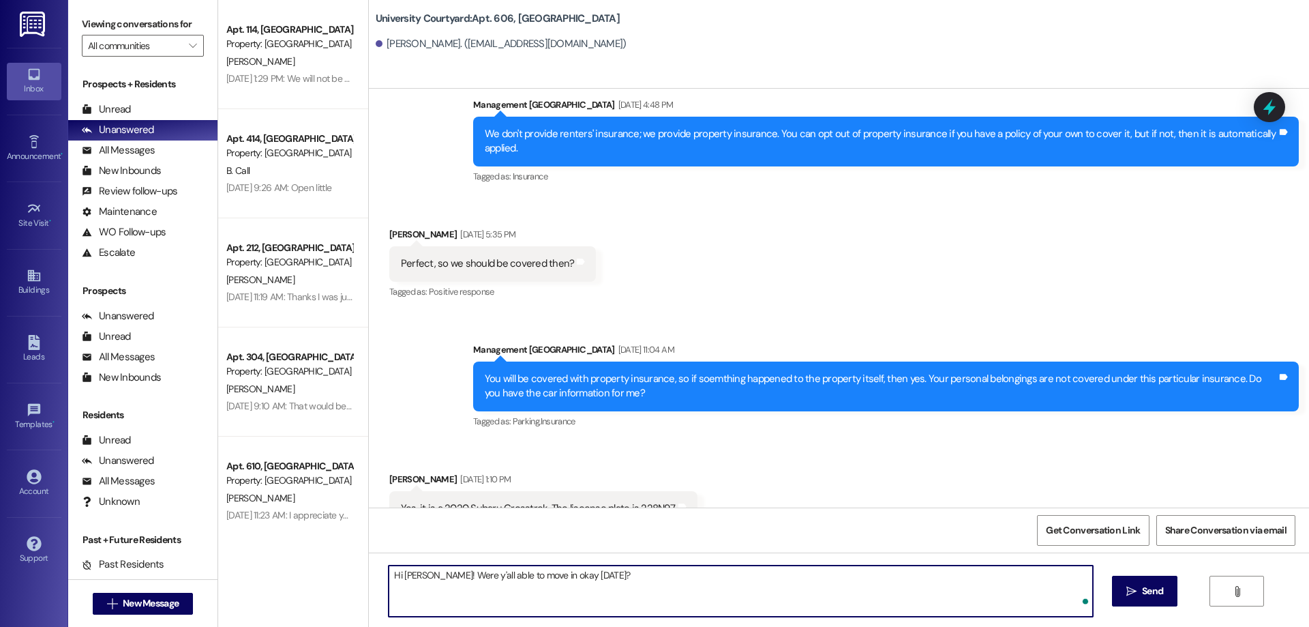
paste textarea "Make sure to explain the 120 vacate notice rule. Hers is technically [DATE]. Ge…"
click at [593, 574] on textarea "Hi [PERSON_NAME]! Were y'all able to move in okay [DATE]? Make sure to explain …" at bounding box center [741, 590] width 704 height 51
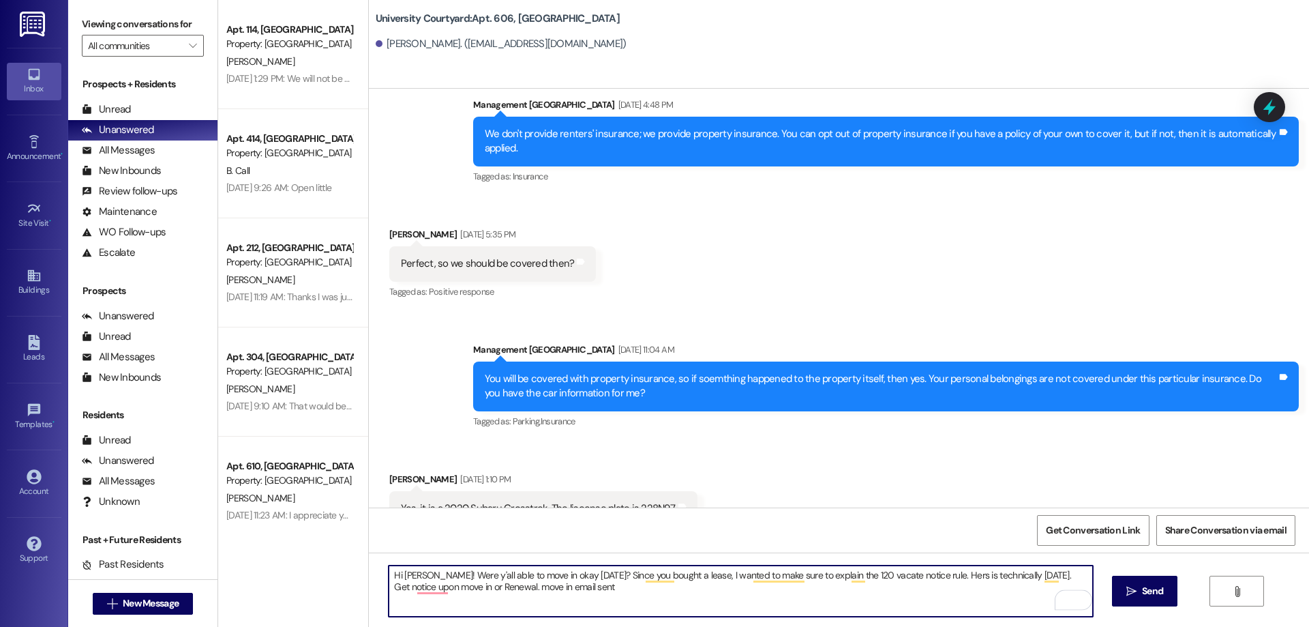
click at [930, 572] on textarea "Hi [PERSON_NAME]! Were y'all able to move in okay [DATE]? Since you bought a le…" at bounding box center [741, 590] width 704 height 51
click at [1033, 573] on textarea "Hi [PERSON_NAME]! Were y'all able to move in okay [DATE]? Since you bought a le…" at bounding box center [741, 590] width 704 height 51
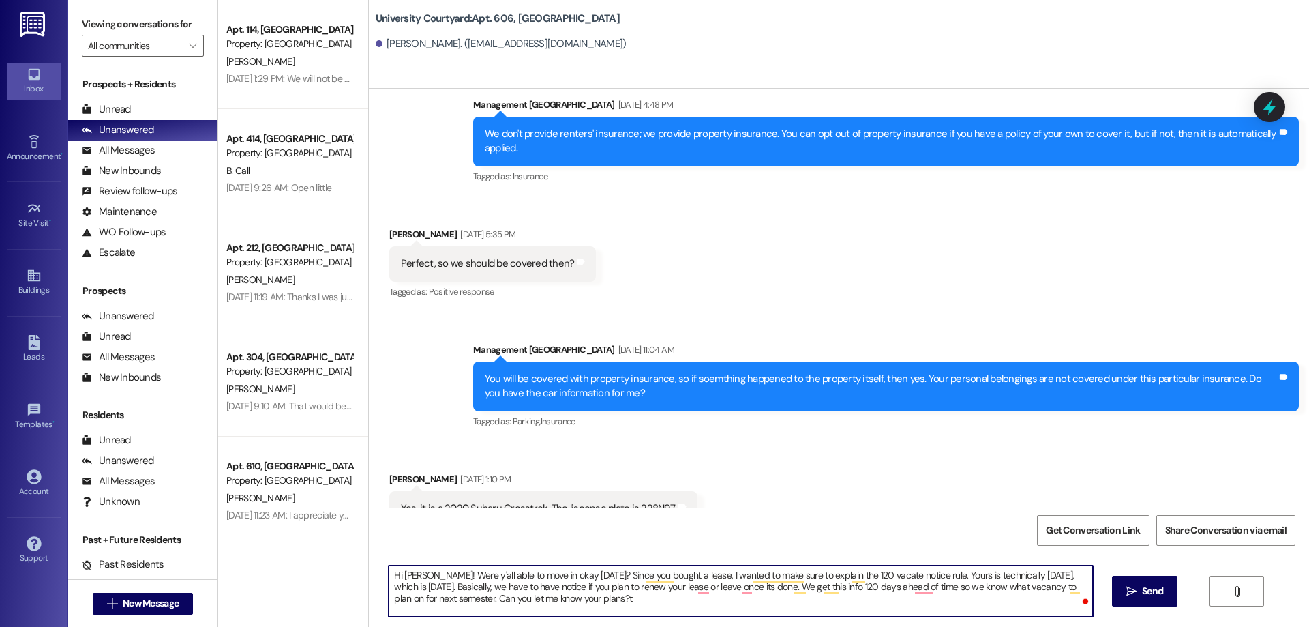
type textarea "Hi [PERSON_NAME]! Were y'all able to move in okay [DATE]? Since you bought a le…"
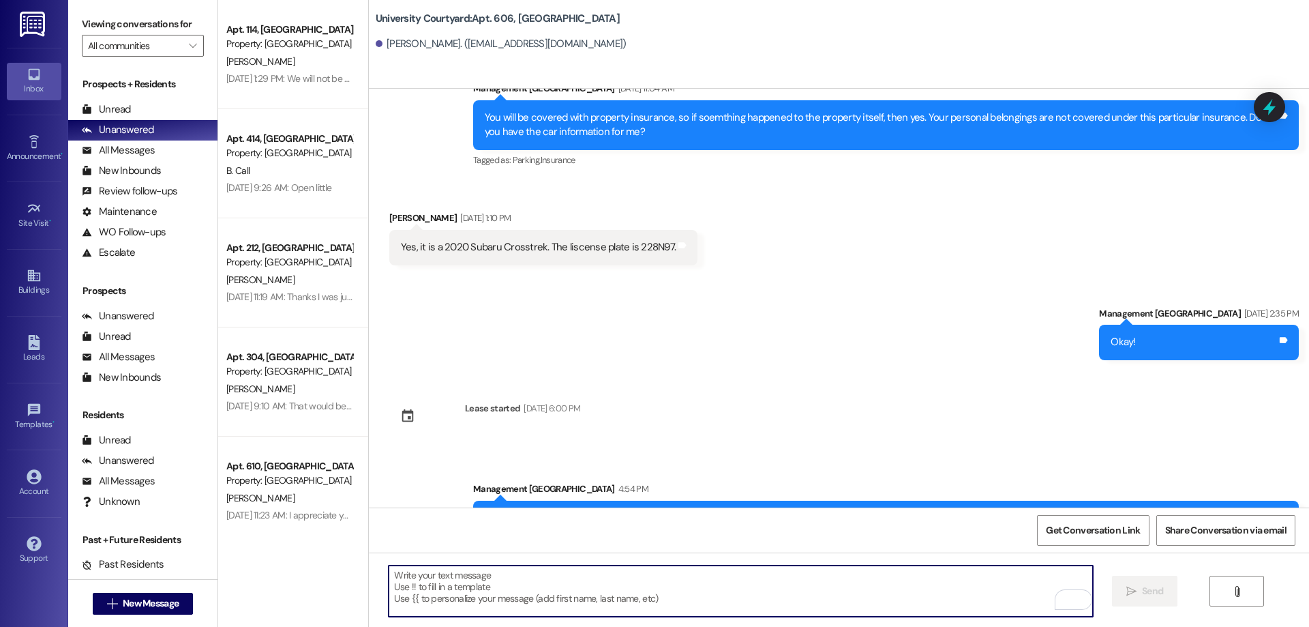
scroll to position [5806, 0]
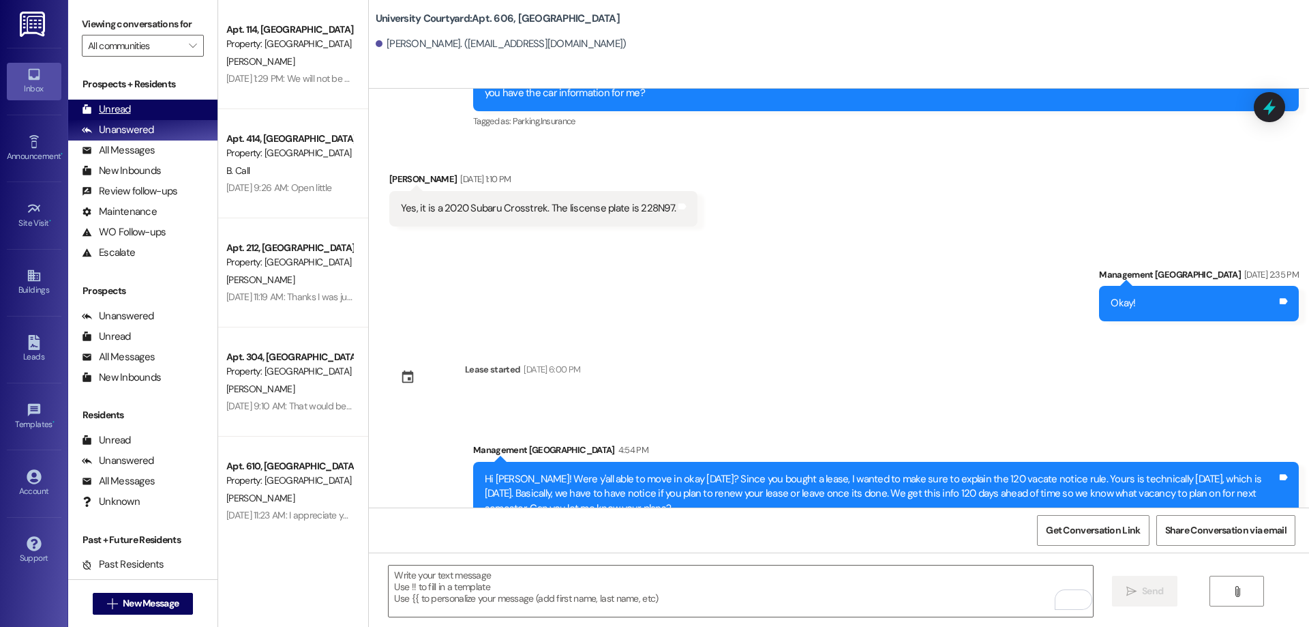
click at [165, 106] on div "Unread (0)" at bounding box center [142, 110] width 149 height 20
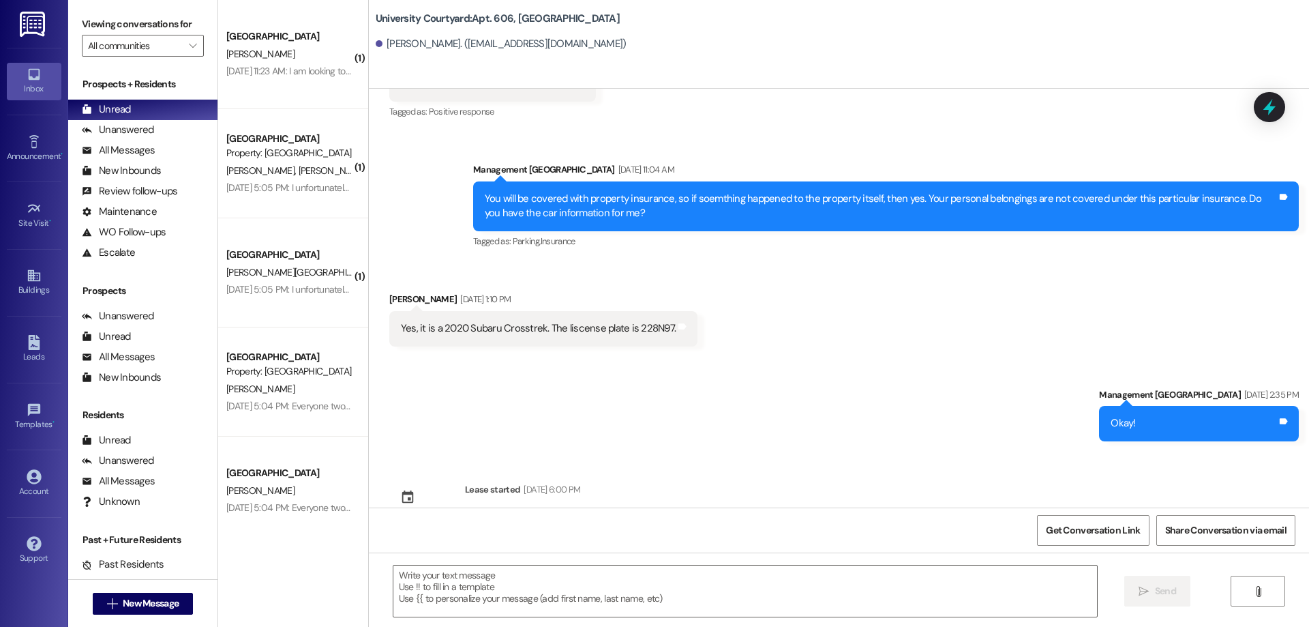
scroll to position [5827, 0]
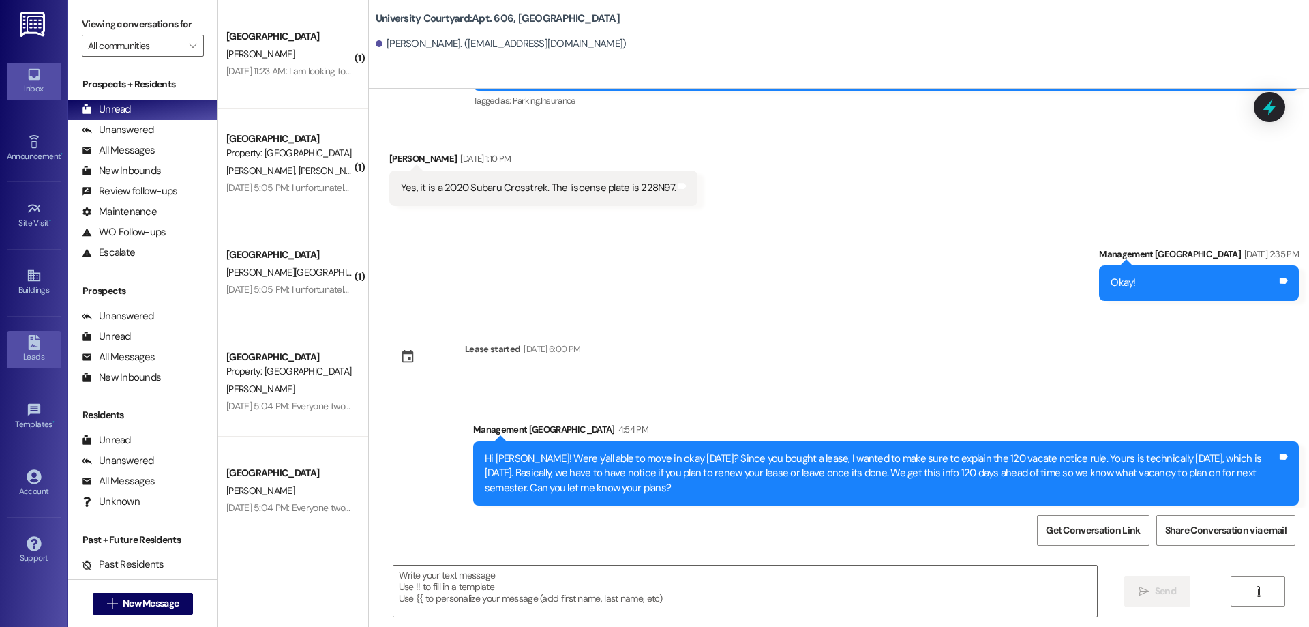
click at [27, 365] on link "Leads" at bounding box center [34, 349] width 55 height 37
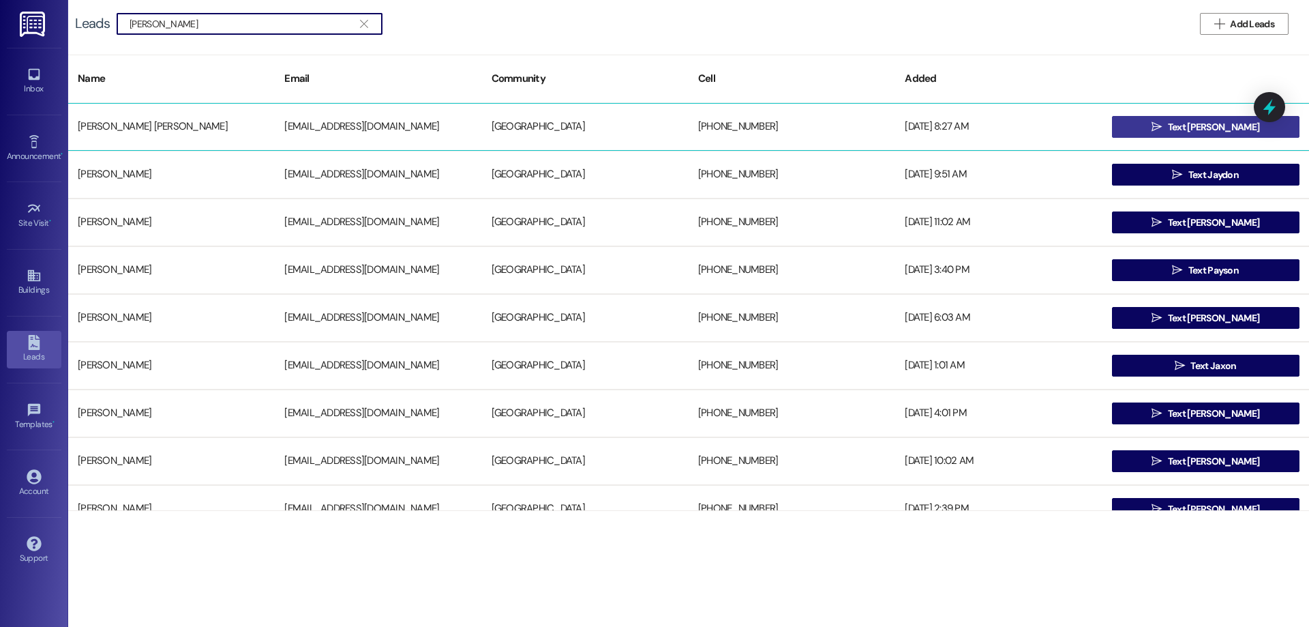
type input "[PERSON_NAME]"
click at [1159, 130] on button " Text [PERSON_NAME]" at bounding box center [1206, 127] width 188 height 22
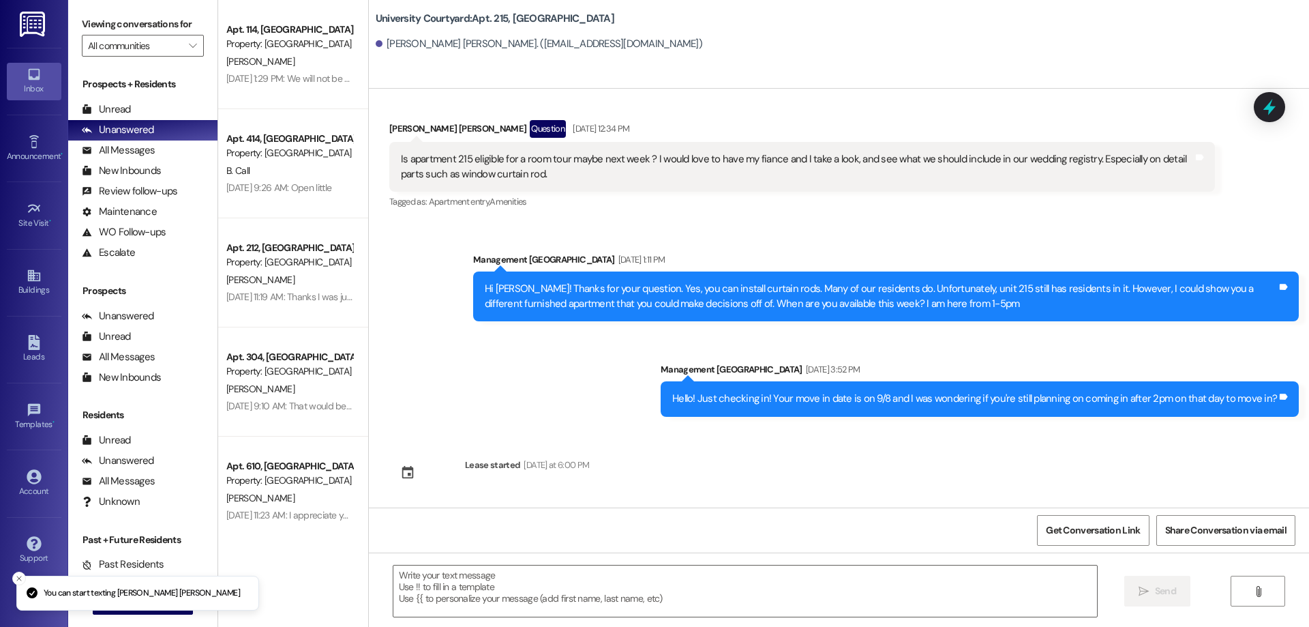
scroll to position [5815, 0]
